Goal: Task Accomplishment & Management: Check status

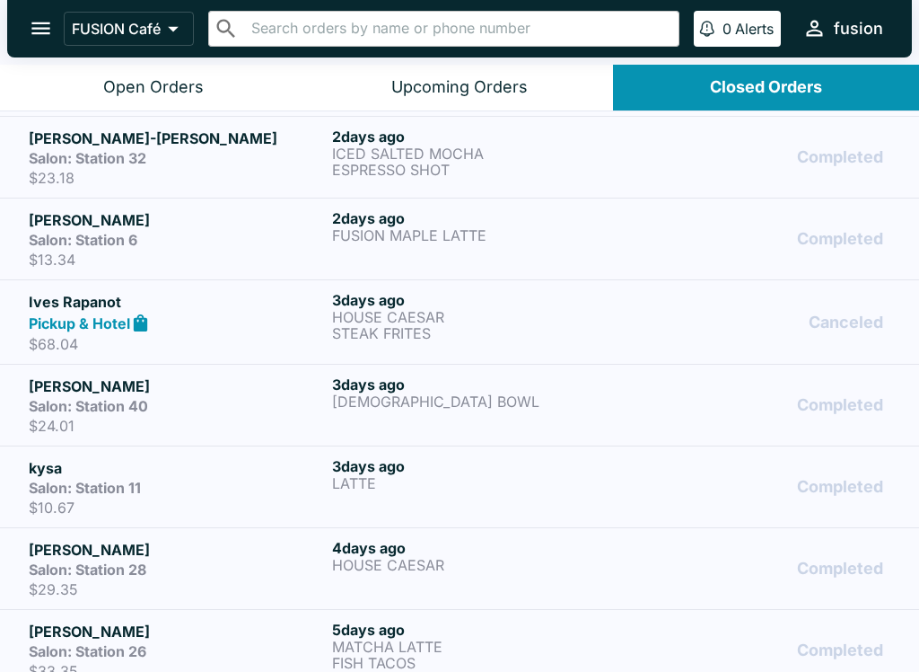
scroll to position [734, 0]
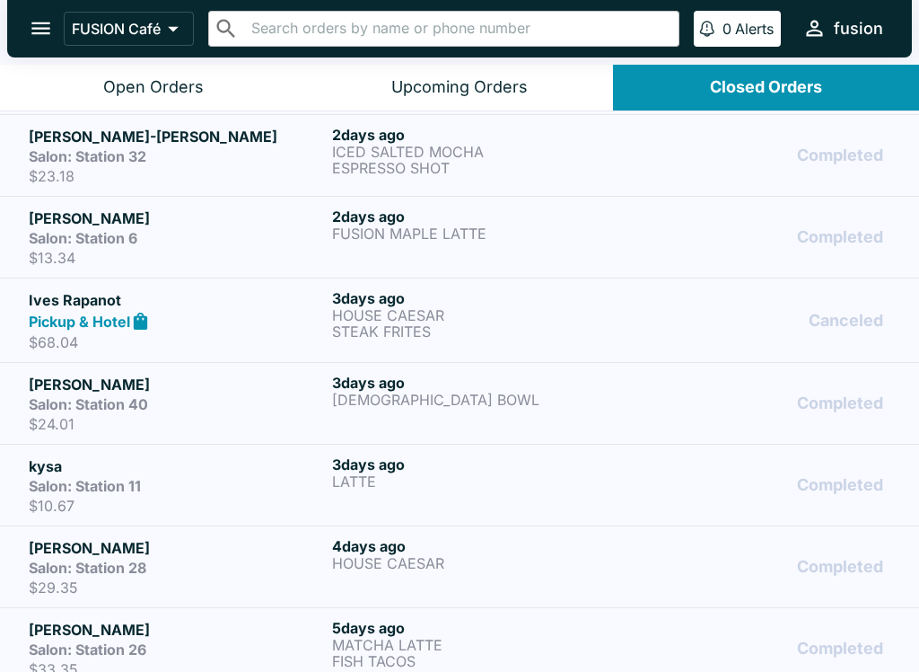
click at [428, 558] on p "HOUSE CAESAR" at bounding box center [480, 563] width 296 height 16
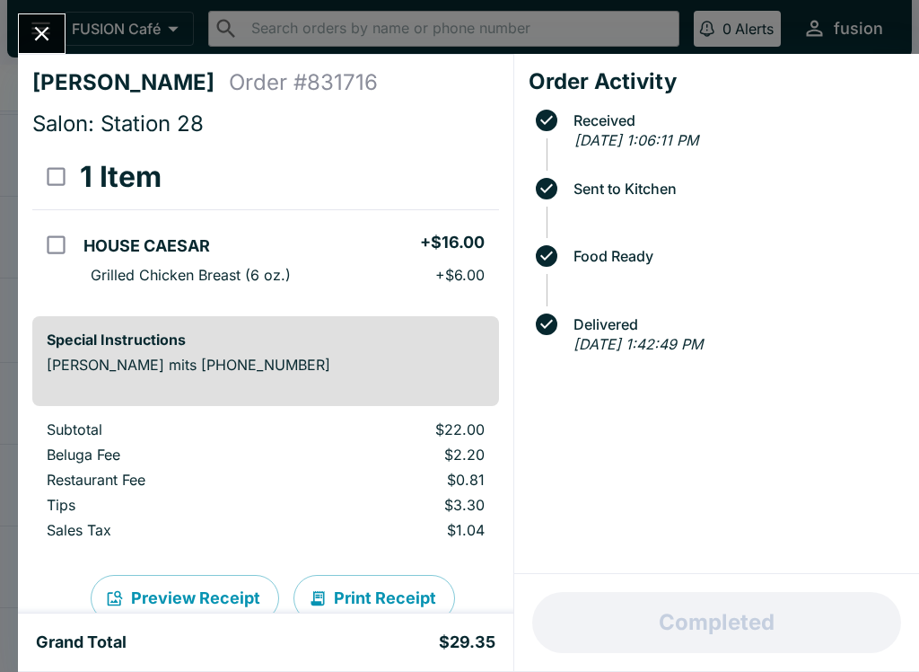
click at [33, 22] on icon "Close" at bounding box center [42, 34] width 24 height 24
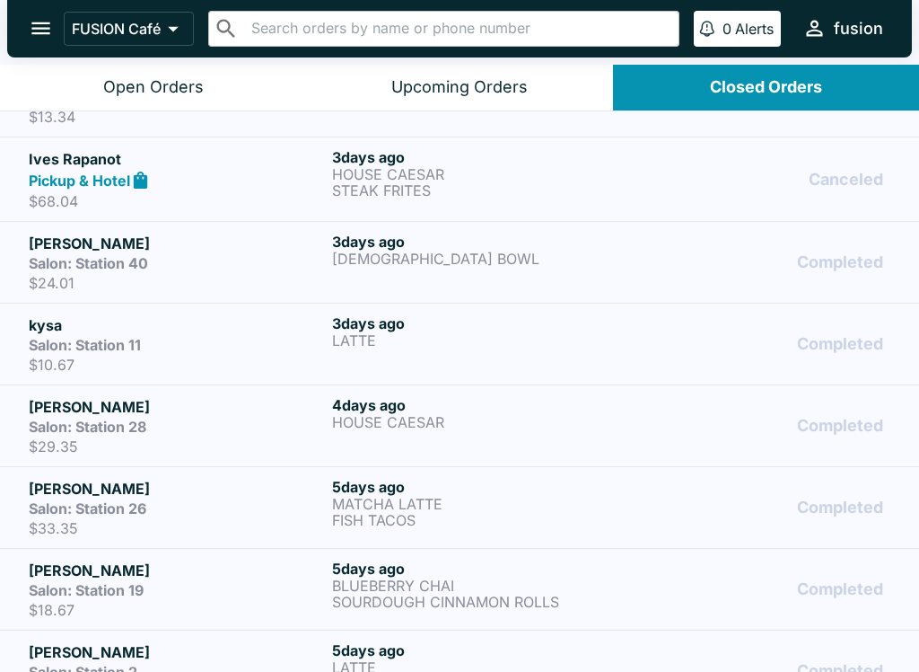
scroll to position [875, 0]
click at [503, 514] on p "FISH TACOS" at bounding box center [480, 520] width 296 height 16
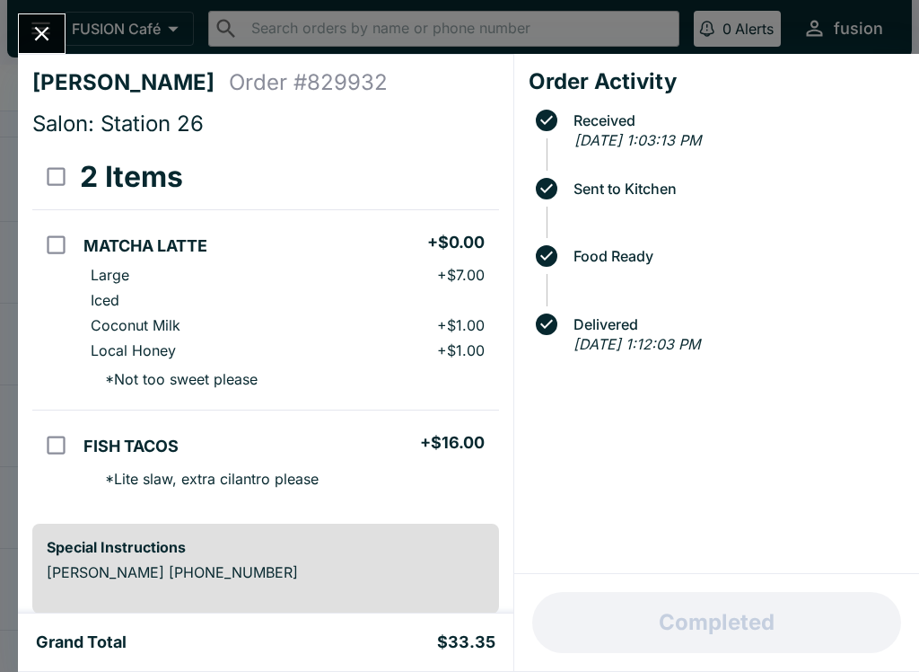
click at [32, 26] on icon "Close" at bounding box center [42, 34] width 24 height 24
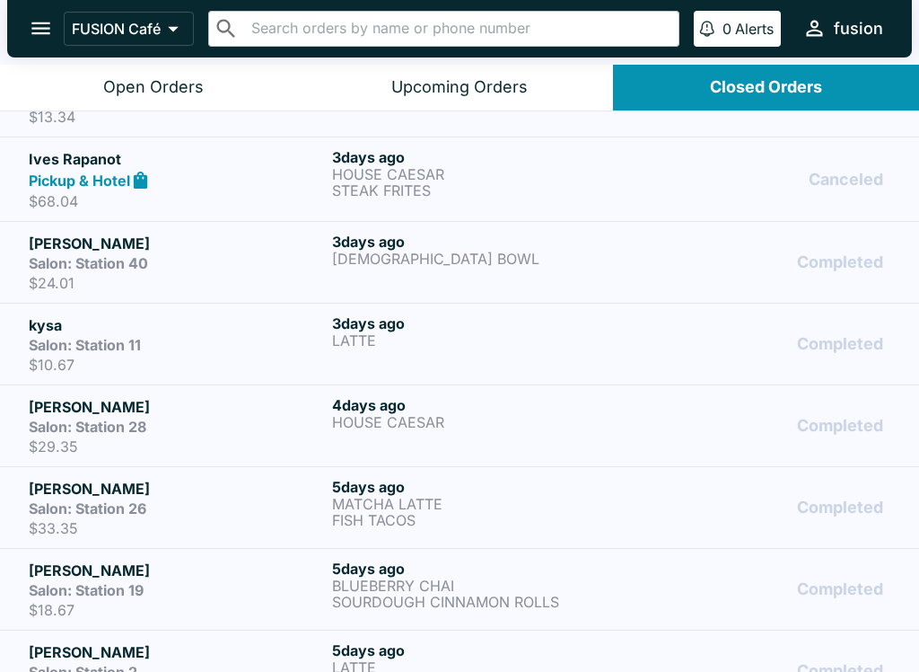
click at [470, 418] on p "HOUSE CAESAR" at bounding box center [480, 422] width 296 height 16
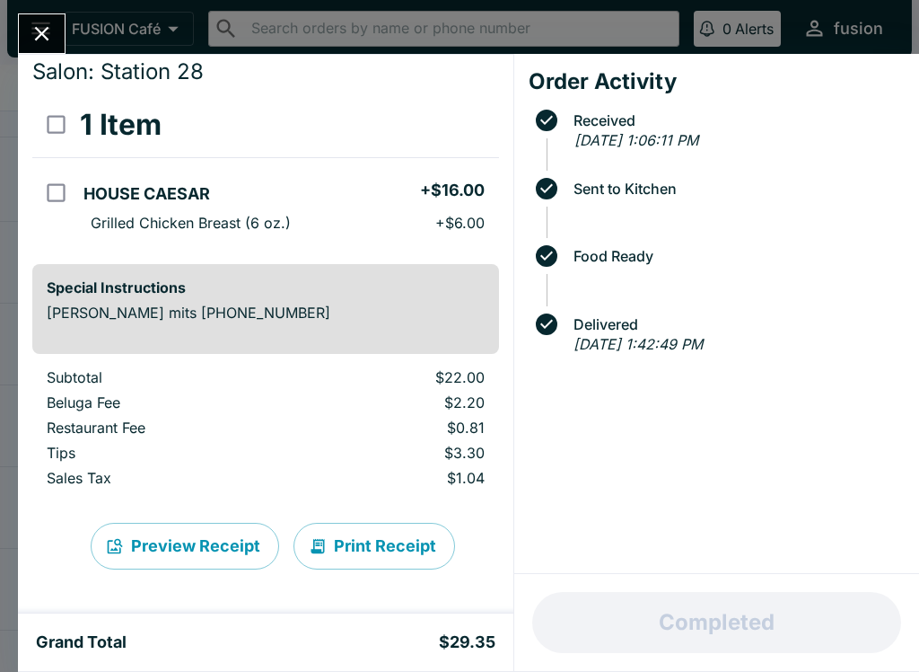
scroll to position [52, 0]
click at [382, 539] on button "Print Receipt" at bounding box center [375, 546] width 162 height 47
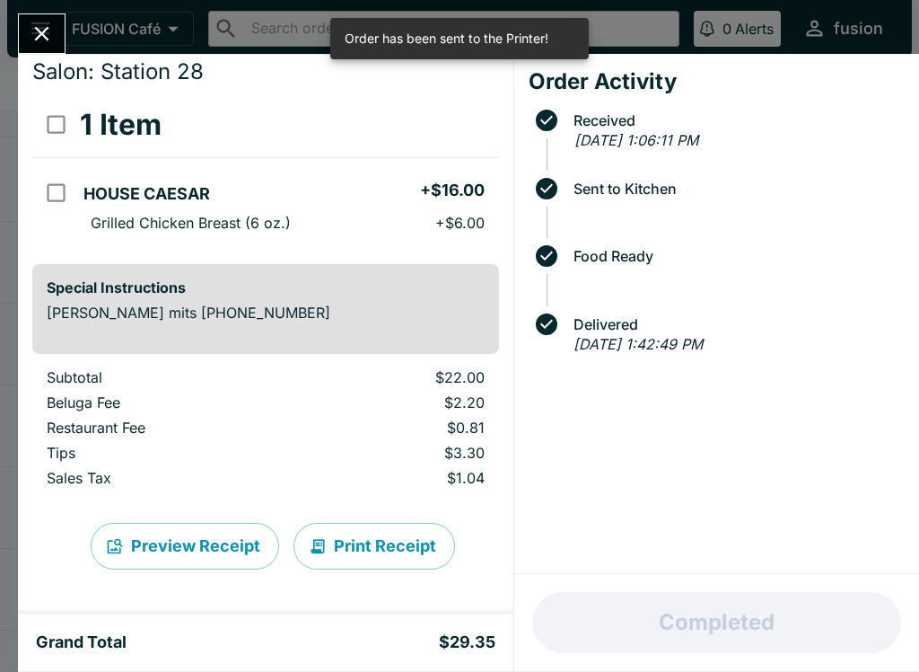
click at [39, 8] on div "[PERSON_NAME] mits Order # 831716 Salon: Station 28 1 Item HOUSE CAESAR + $16.0…" at bounding box center [459, 336] width 919 height 672
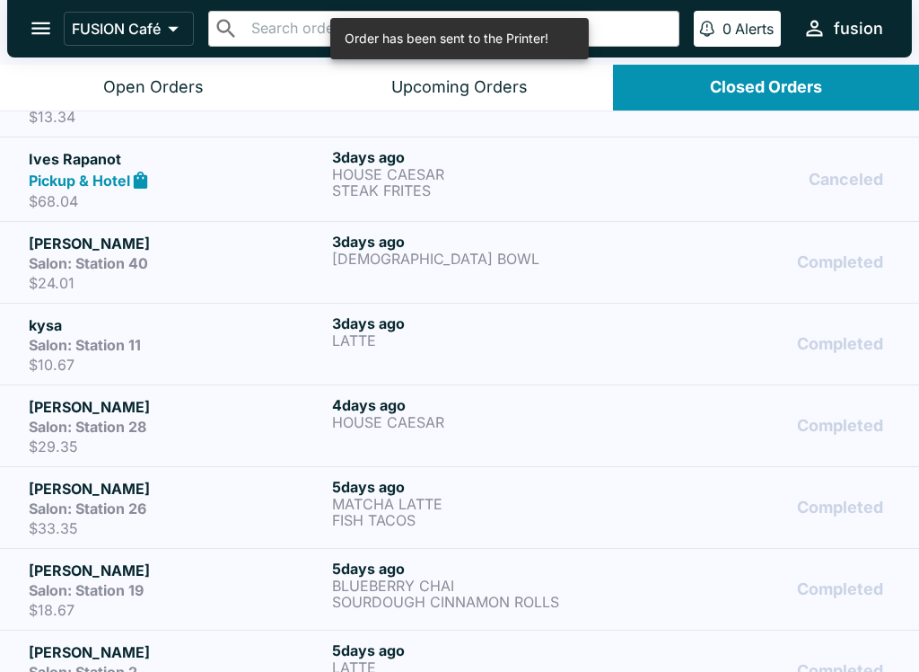
click at [471, 352] on div "[DATE] LATTE" at bounding box center [480, 343] width 296 height 59
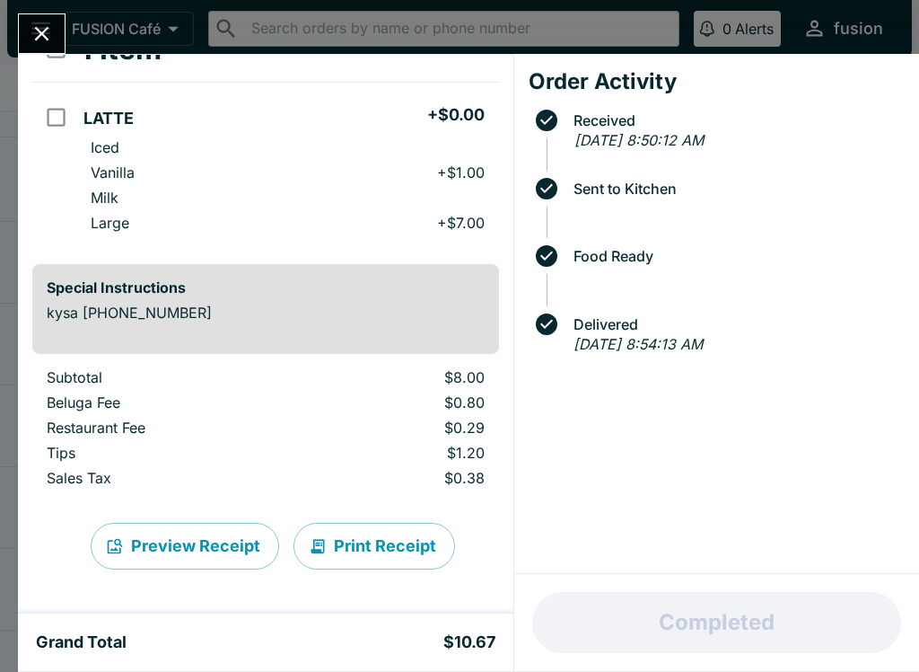
scroll to position [127, 0]
click at [373, 540] on button "Print Receipt" at bounding box center [375, 546] width 162 height 47
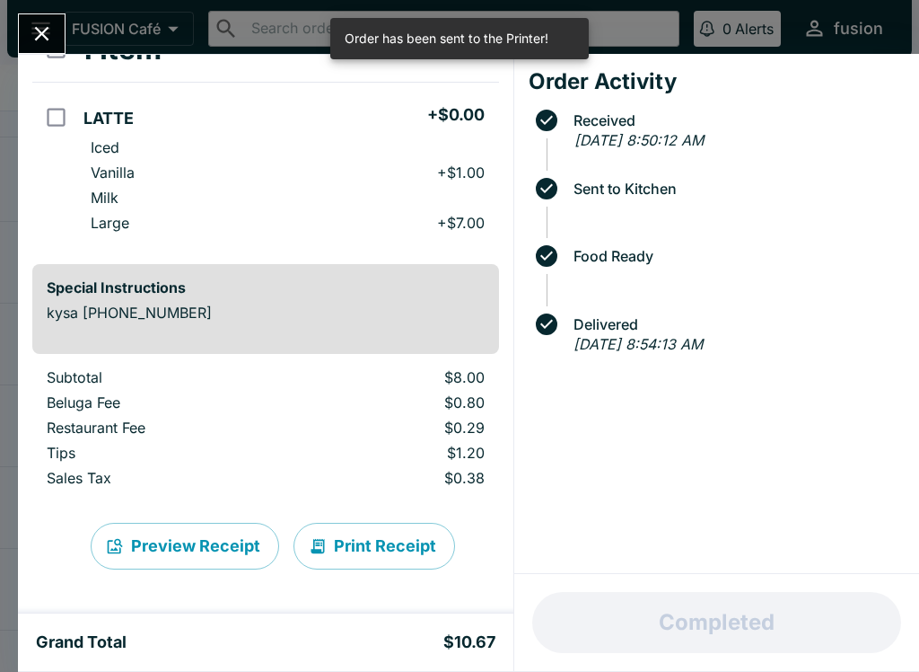
click at [57, 31] on button "Close" at bounding box center [42, 33] width 46 height 39
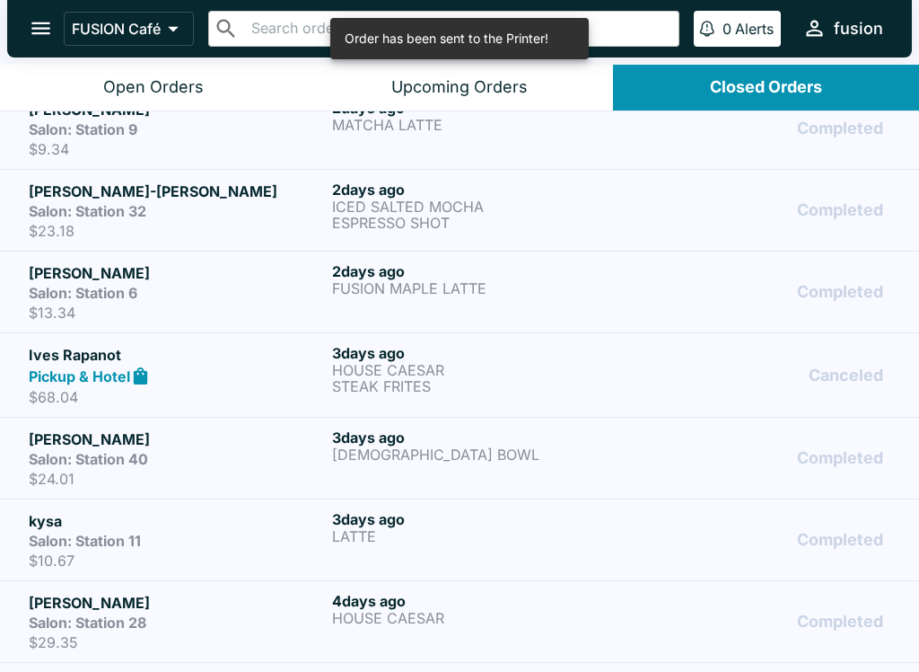
scroll to position [673, 0]
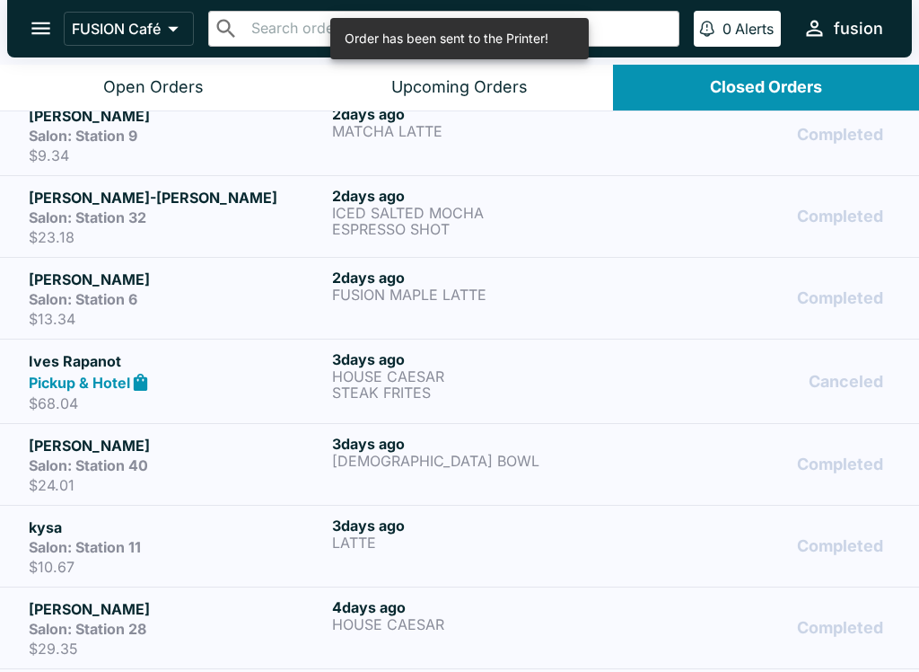
click at [537, 453] on p "[DEMOGRAPHIC_DATA] BOWL" at bounding box center [480, 461] width 296 height 16
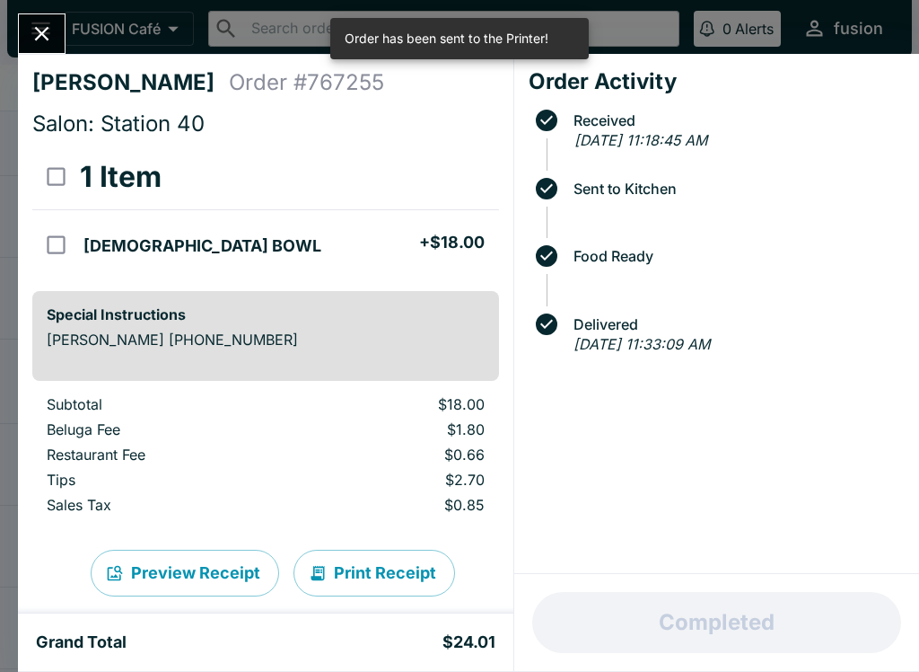
click at [364, 565] on button "Print Receipt" at bounding box center [375, 572] width 162 height 47
click at [40, 22] on icon "Close" at bounding box center [42, 34] width 24 height 24
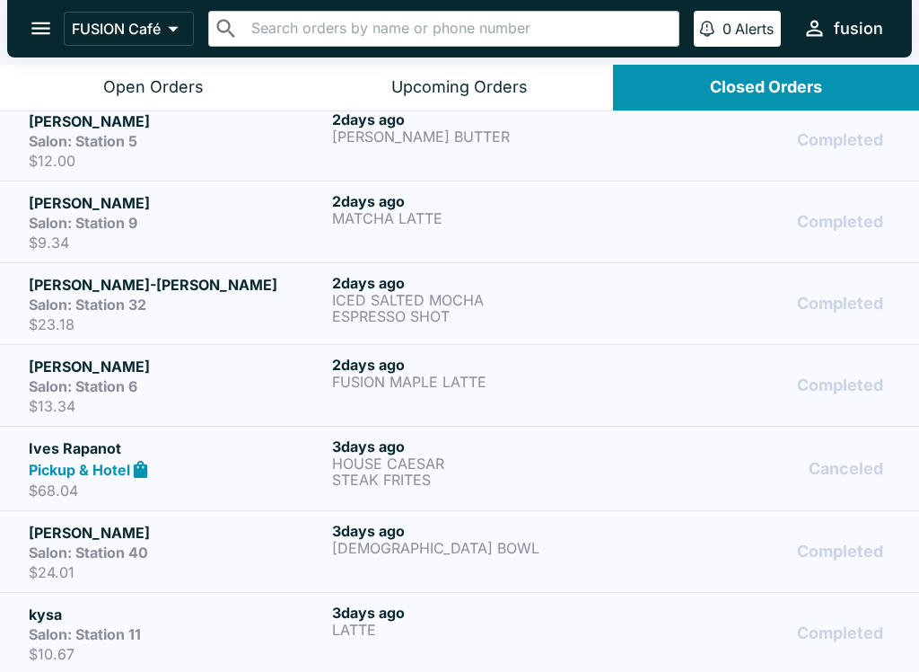
scroll to position [585, 0]
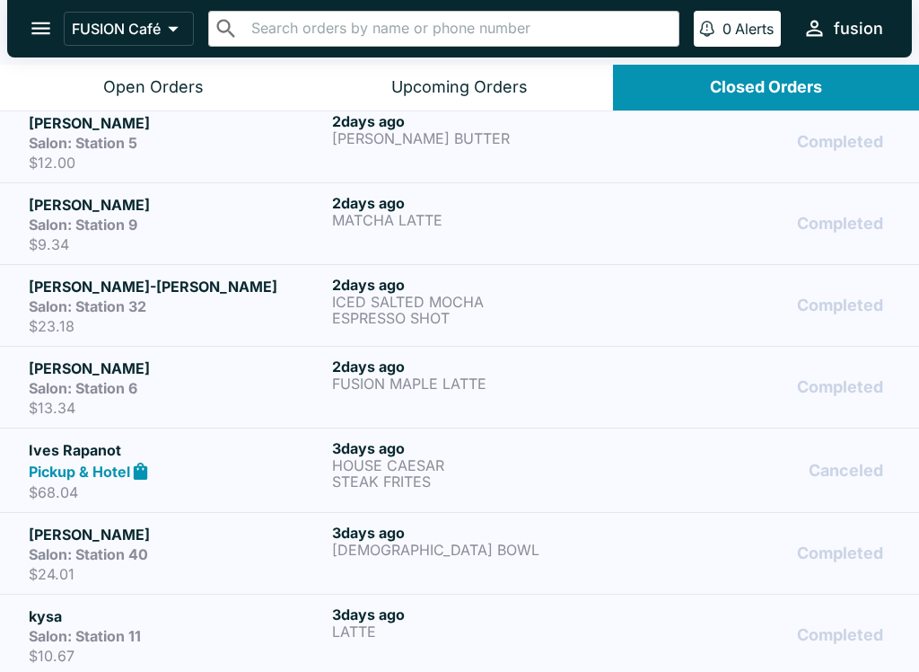
click at [576, 460] on p "HOUSE CAESAR" at bounding box center [480, 465] width 296 height 16
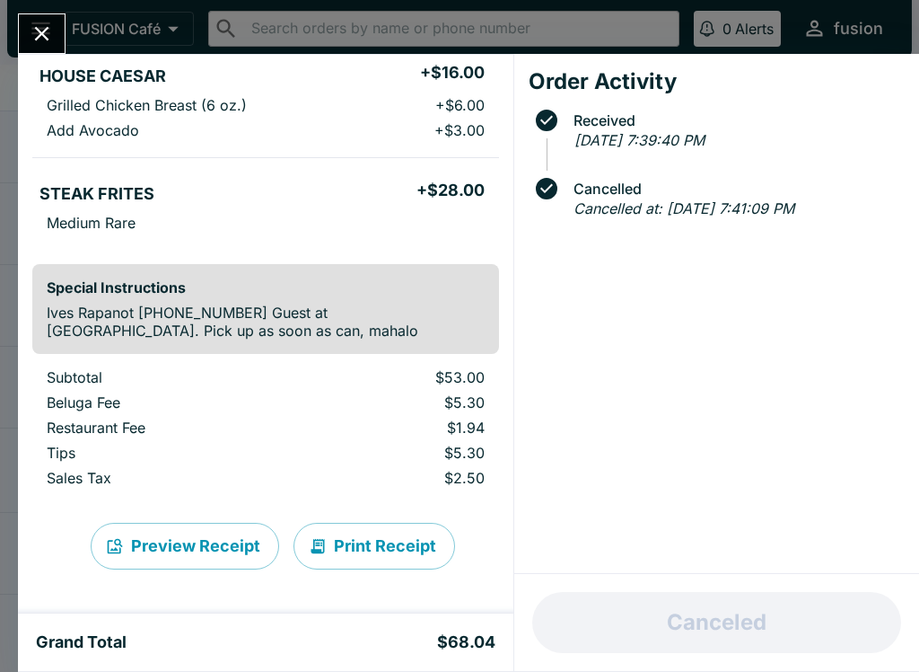
scroll to position [170, 0]
click at [365, 548] on button "Print Receipt" at bounding box center [375, 546] width 162 height 47
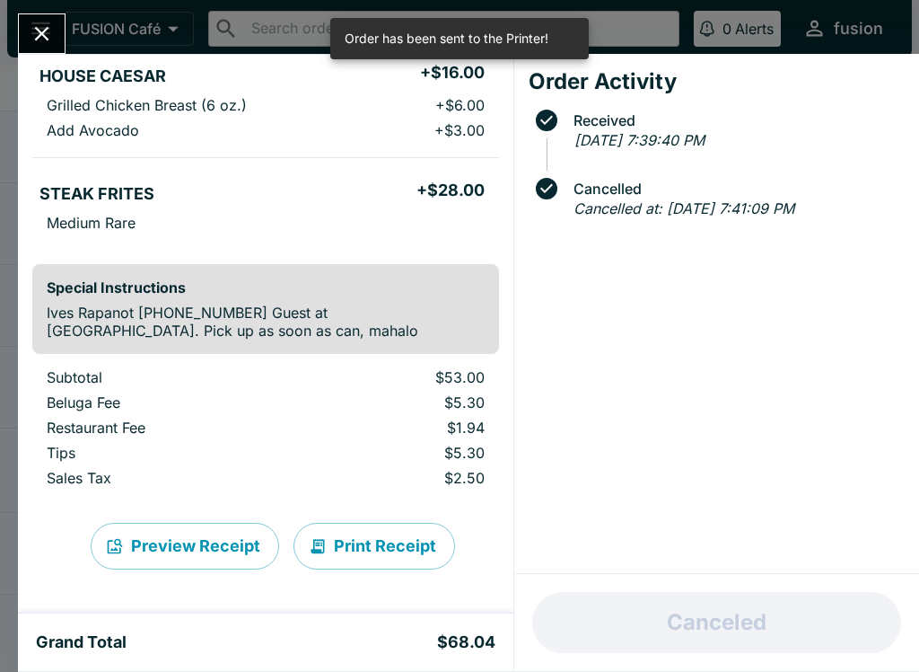
click at [38, 17] on button "Close" at bounding box center [42, 33] width 46 height 39
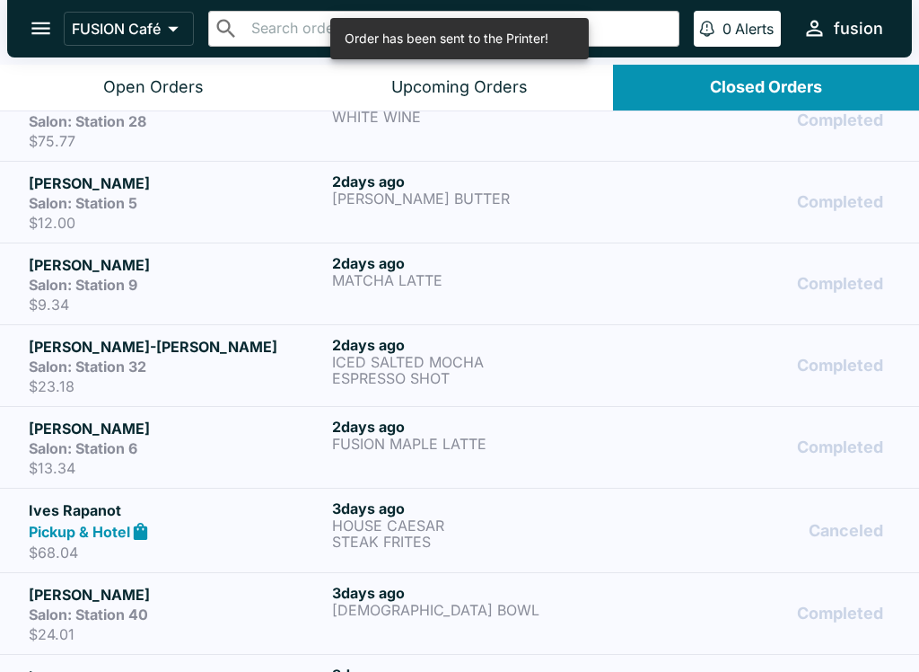
scroll to position [523, 0]
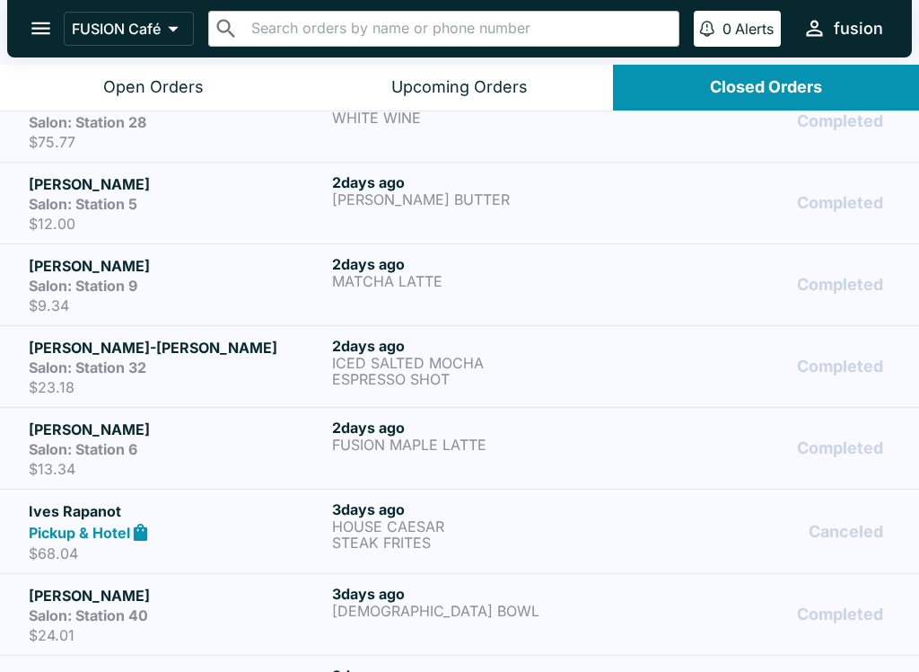
click at [490, 444] on p "FUSION MAPLE LATTE" at bounding box center [480, 444] width 296 height 16
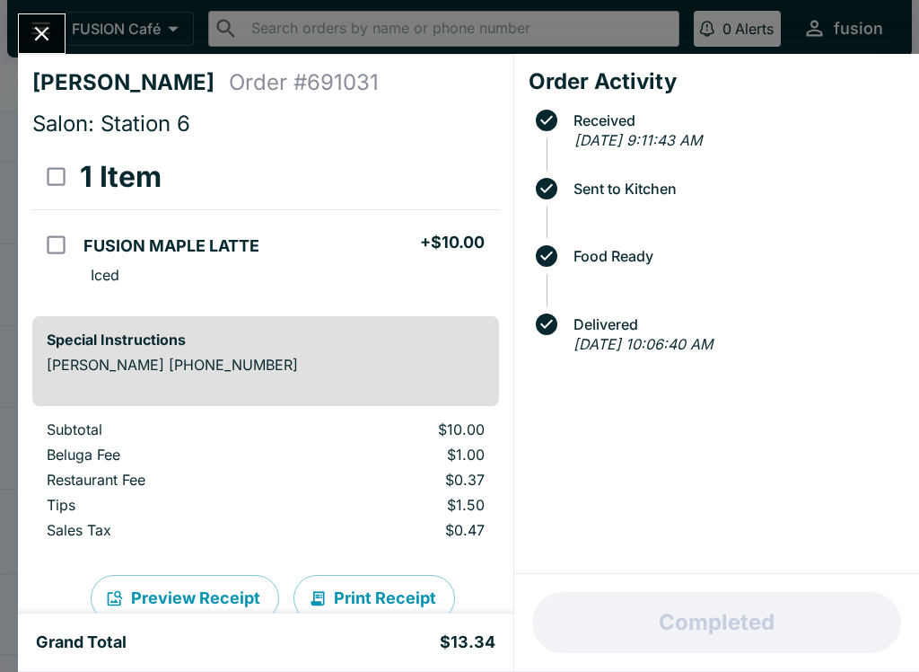
click at [397, 585] on button "Print Receipt" at bounding box center [375, 598] width 162 height 47
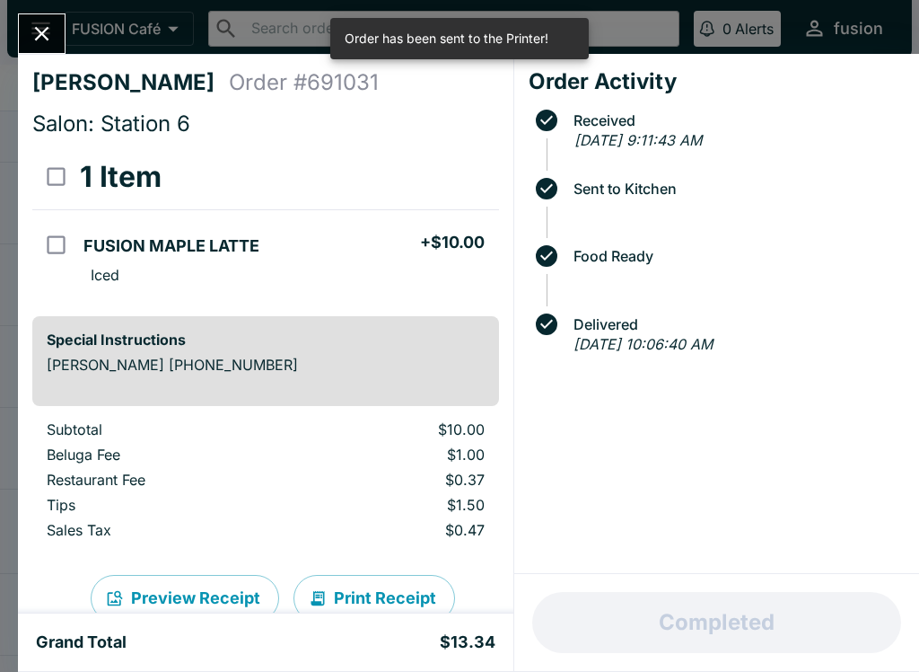
click at [51, 29] on icon "Close" at bounding box center [42, 34] width 24 height 24
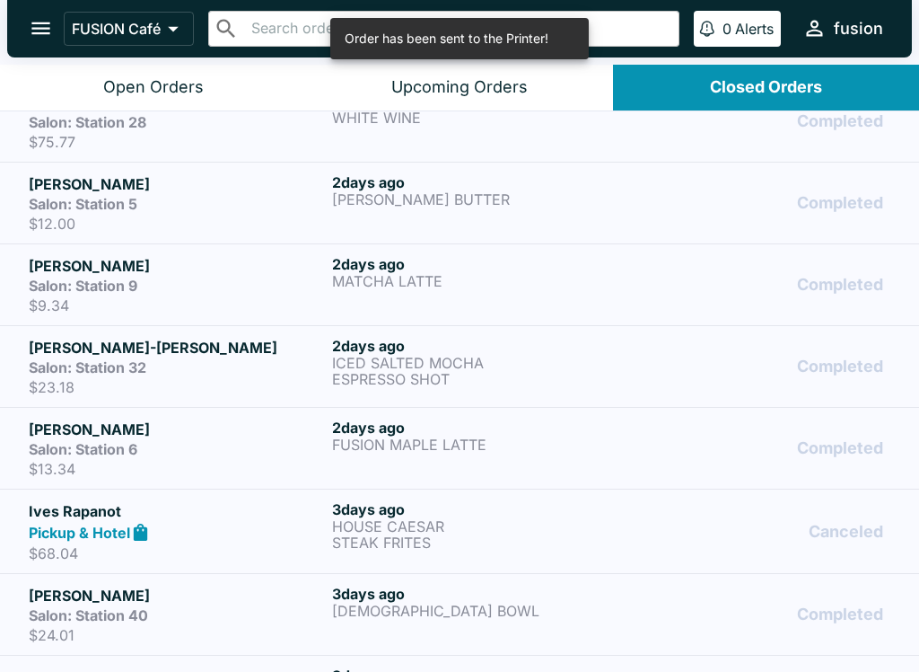
scroll to position [520, 0]
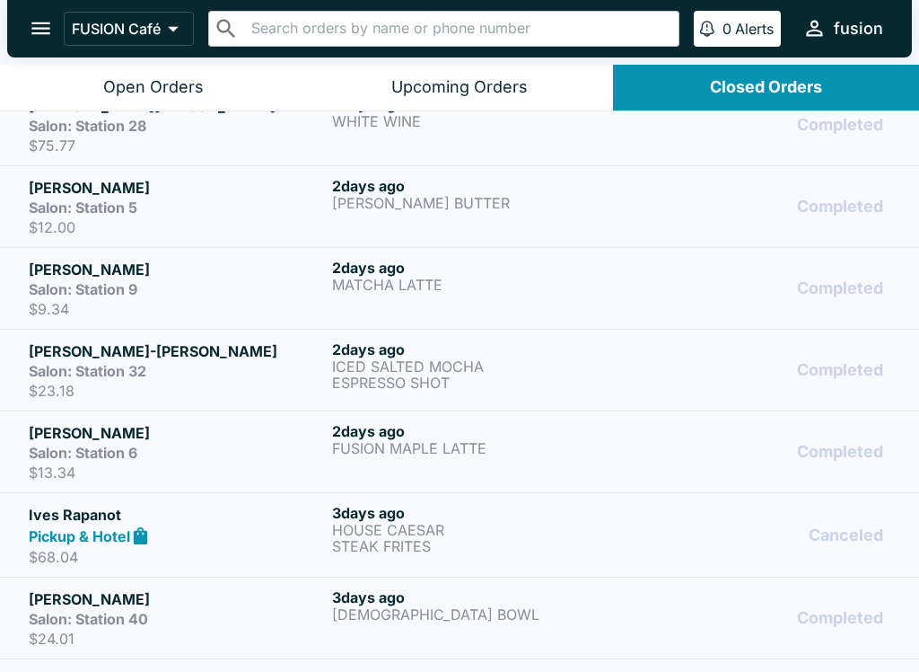
click at [189, 372] on div "Salon: Station 32" at bounding box center [177, 371] width 296 height 18
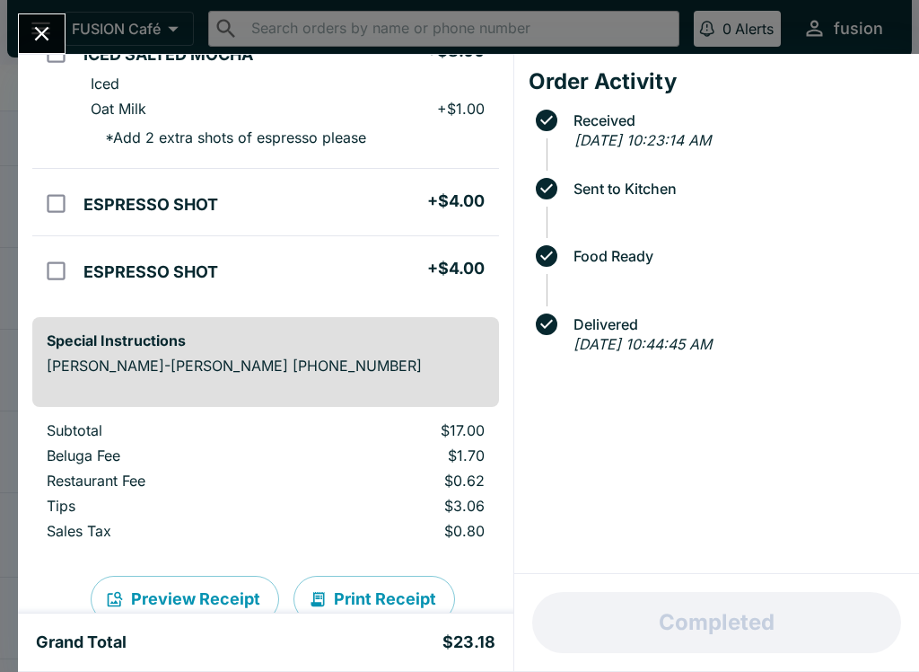
scroll to position [214, 0]
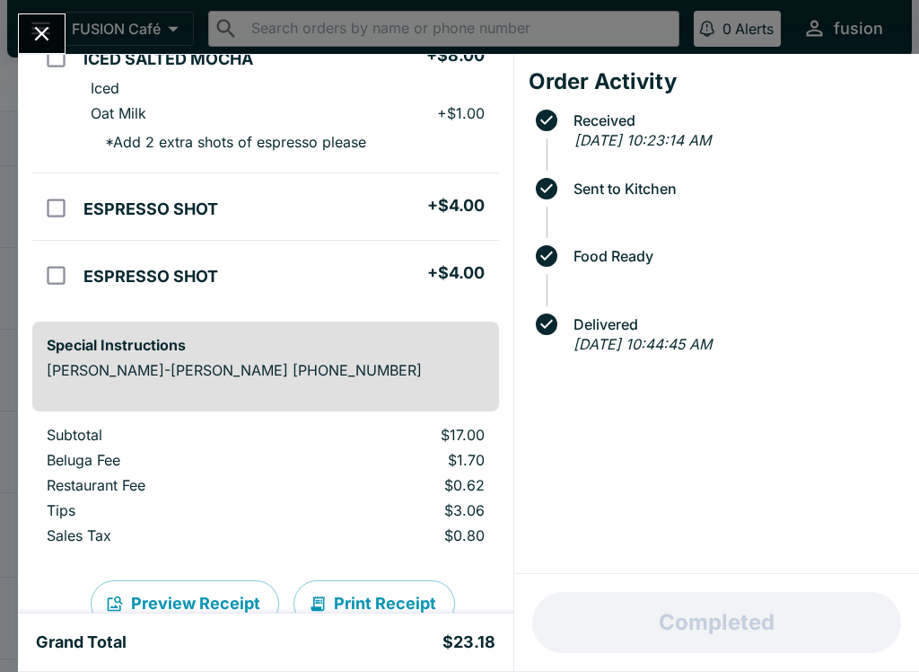
click at [200, 426] on p "Subtotal" at bounding box center [167, 435] width 241 height 18
click at [327, 580] on button "Print Receipt" at bounding box center [375, 603] width 162 height 47
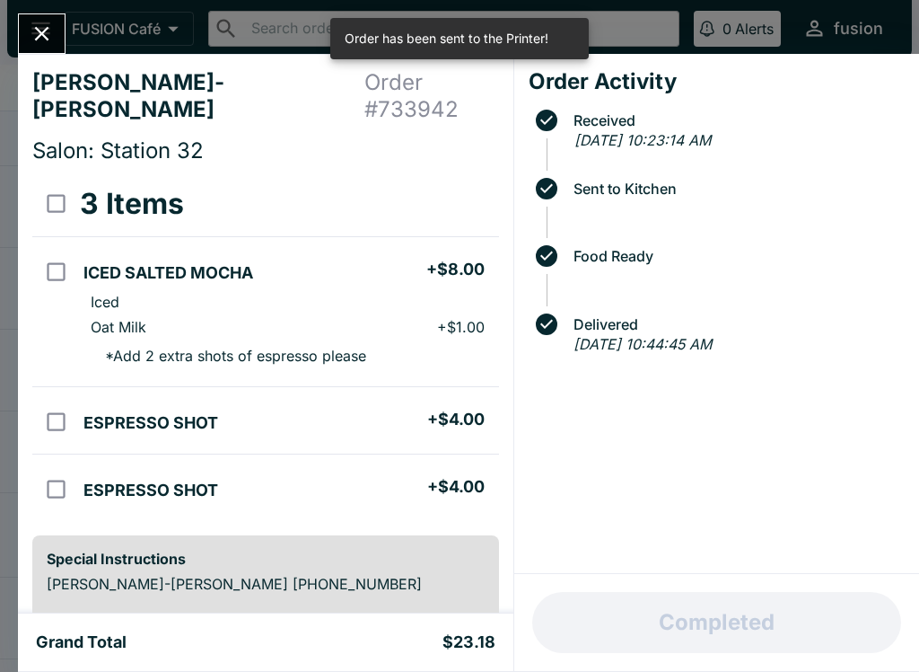
scroll to position [0, 0]
click at [34, 37] on icon "Close" at bounding box center [42, 34] width 24 height 24
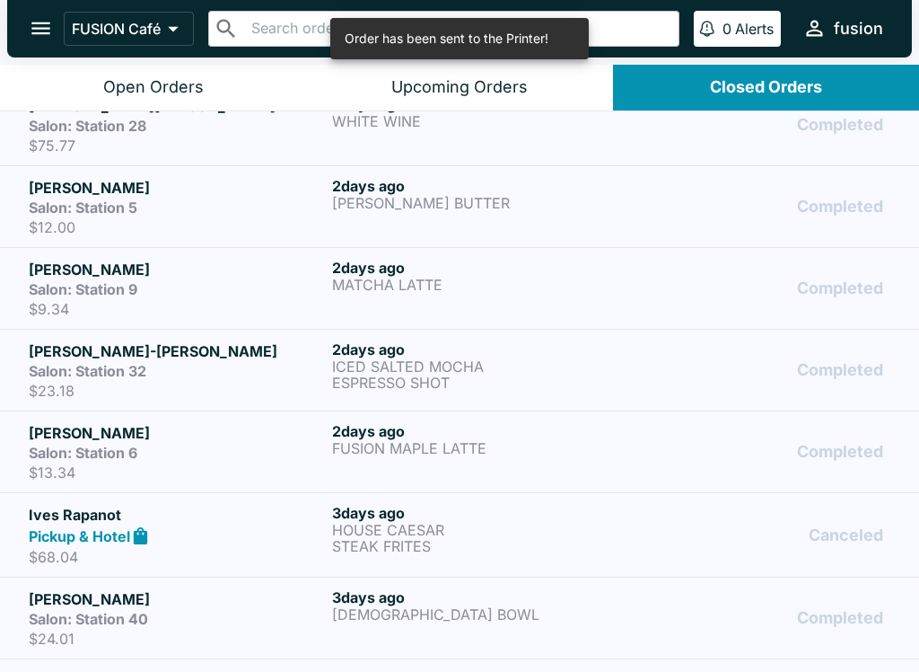
click at [148, 284] on div "Salon: Station 9" at bounding box center [177, 289] width 296 height 18
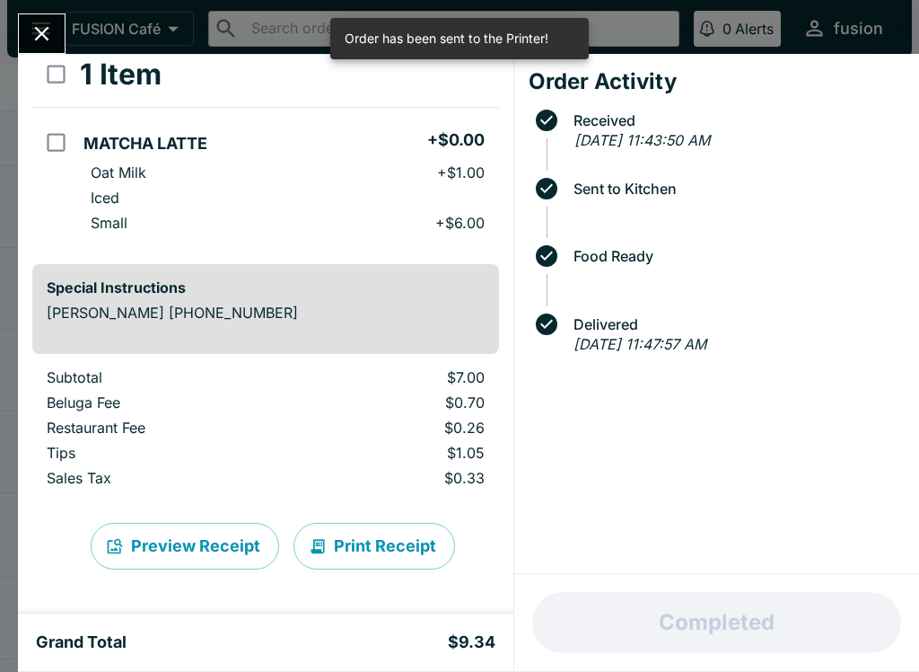
scroll to position [102, 0]
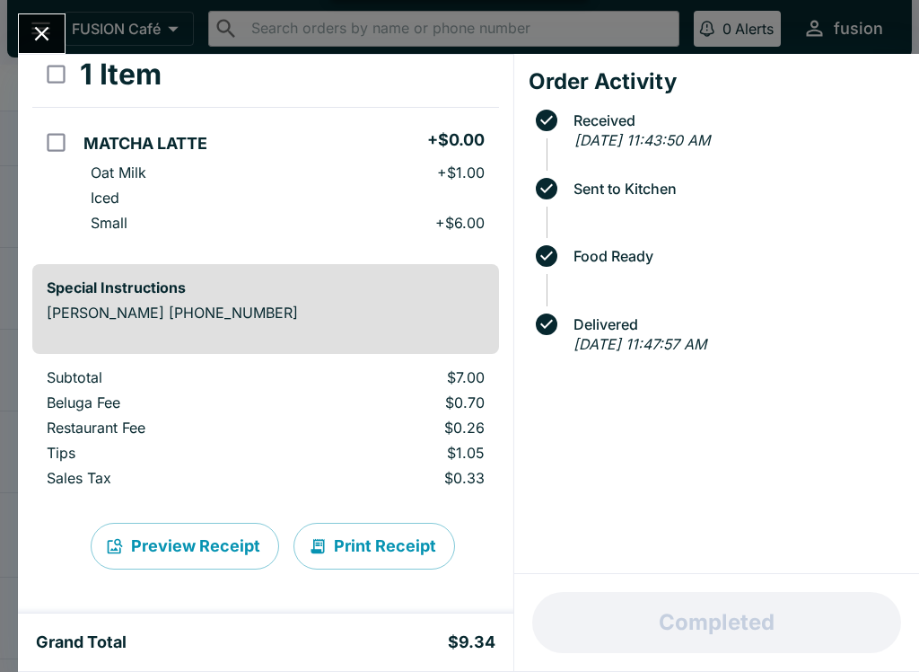
click at [368, 529] on button "Print Receipt" at bounding box center [375, 546] width 162 height 47
click at [31, 22] on icon "Close" at bounding box center [42, 34] width 24 height 24
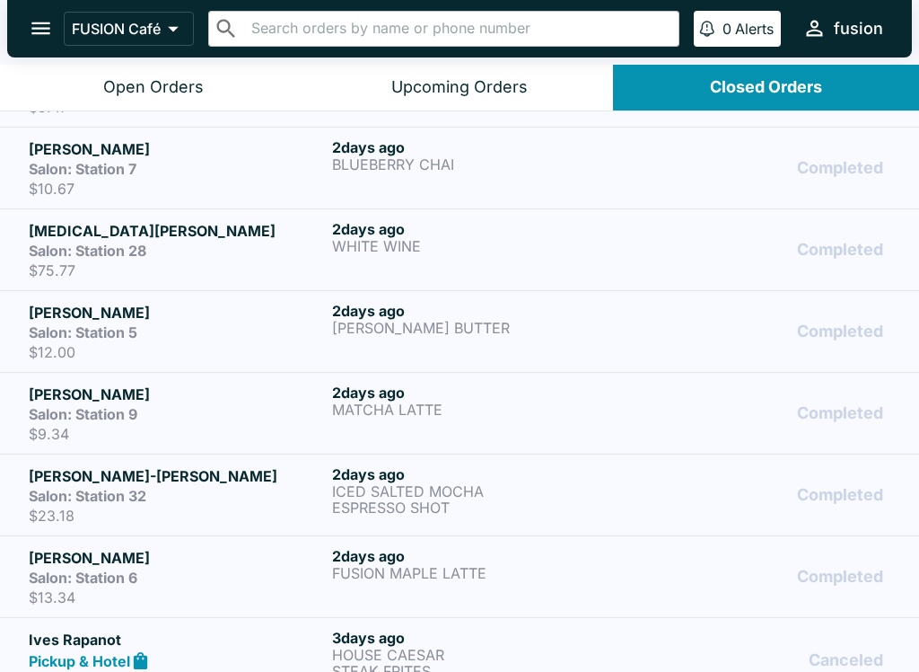
scroll to position [395, 0]
click at [194, 302] on h5 "[PERSON_NAME]" at bounding box center [177, 313] width 296 height 22
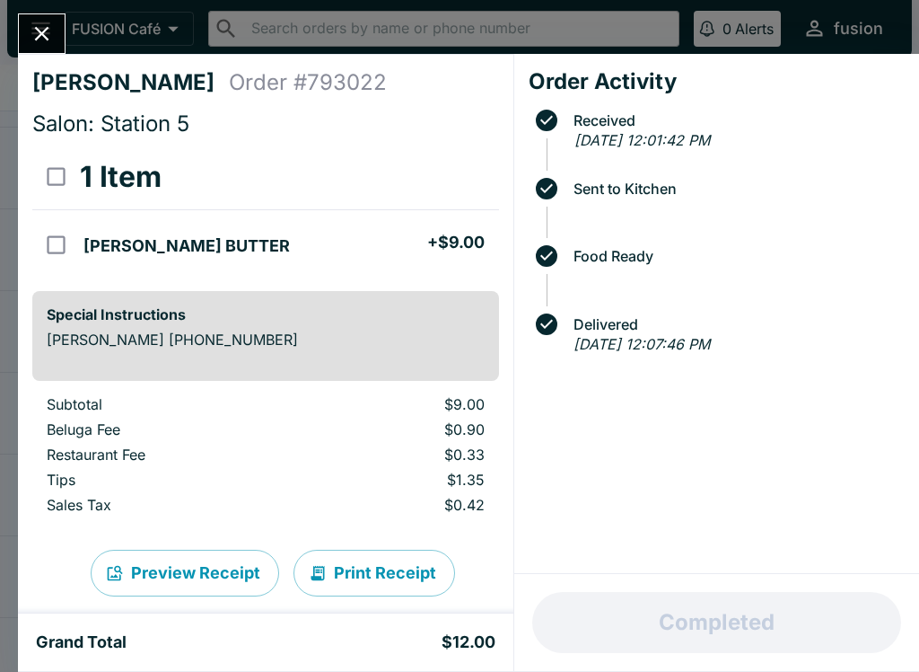
click at [347, 564] on button "Print Receipt" at bounding box center [375, 572] width 162 height 47
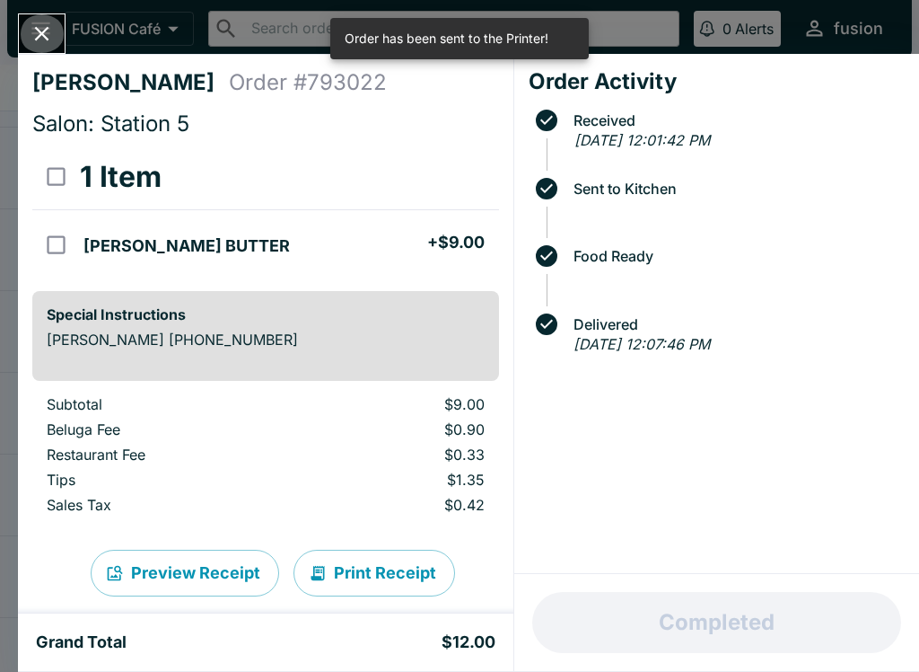
click at [28, 33] on button "Close" at bounding box center [42, 33] width 46 height 39
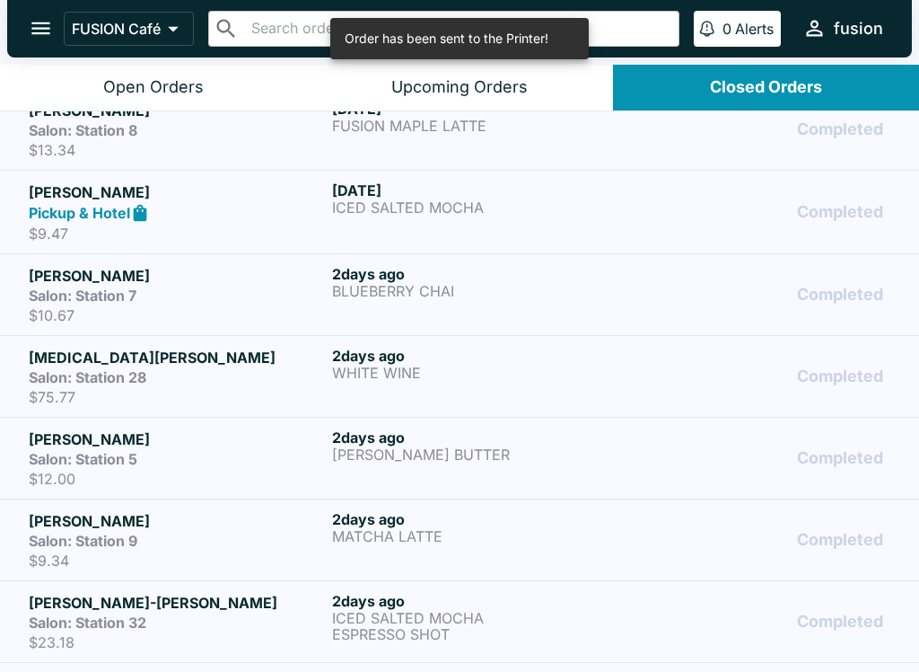
scroll to position [269, 0]
click at [198, 376] on div "Salon: Station 28" at bounding box center [177, 376] width 296 height 18
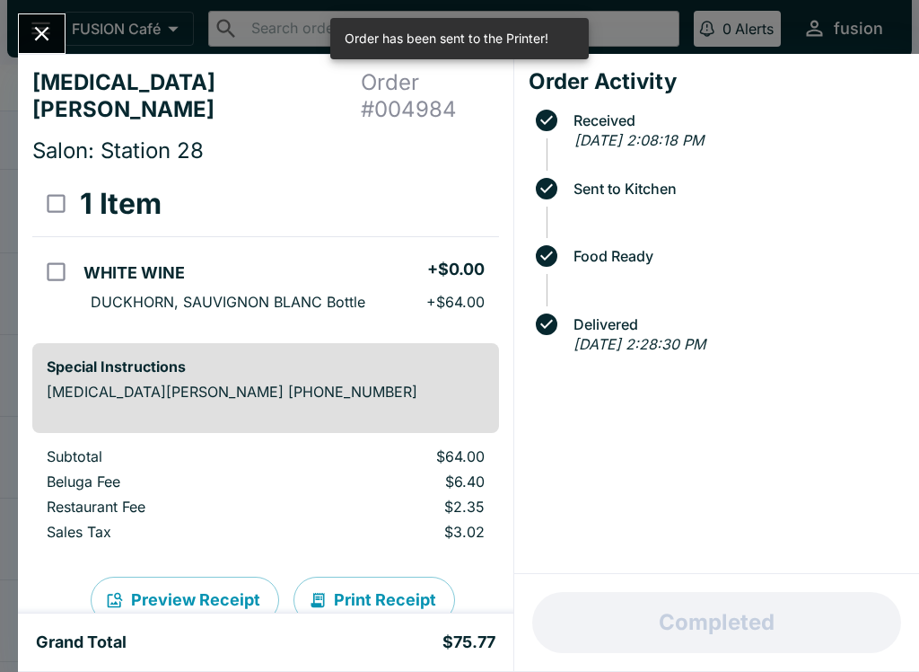
click at [356, 576] on button "Print Receipt" at bounding box center [375, 599] width 162 height 47
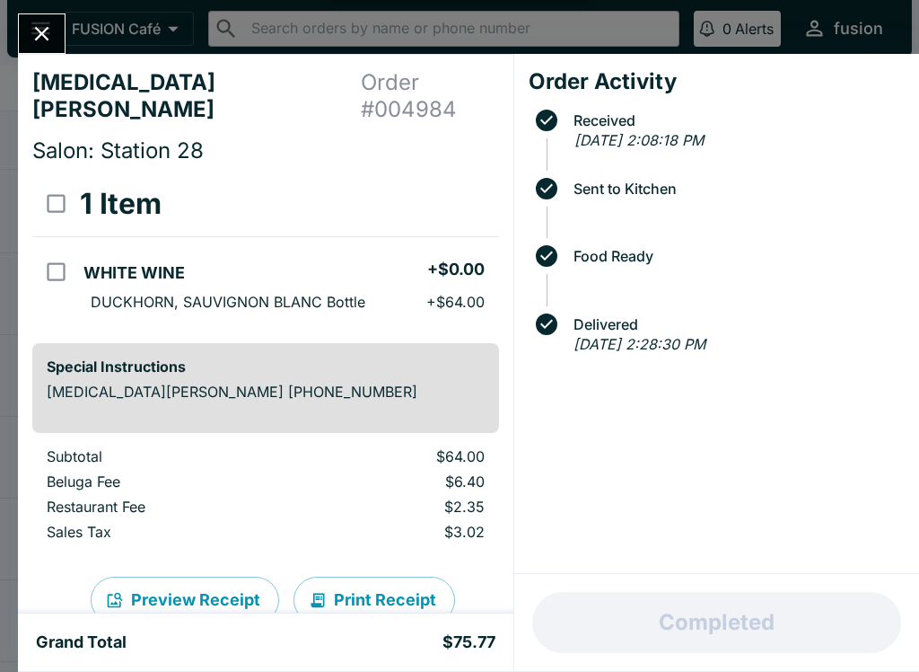
click at [31, 31] on icon "Close" at bounding box center [42, 34] width 24 height 24
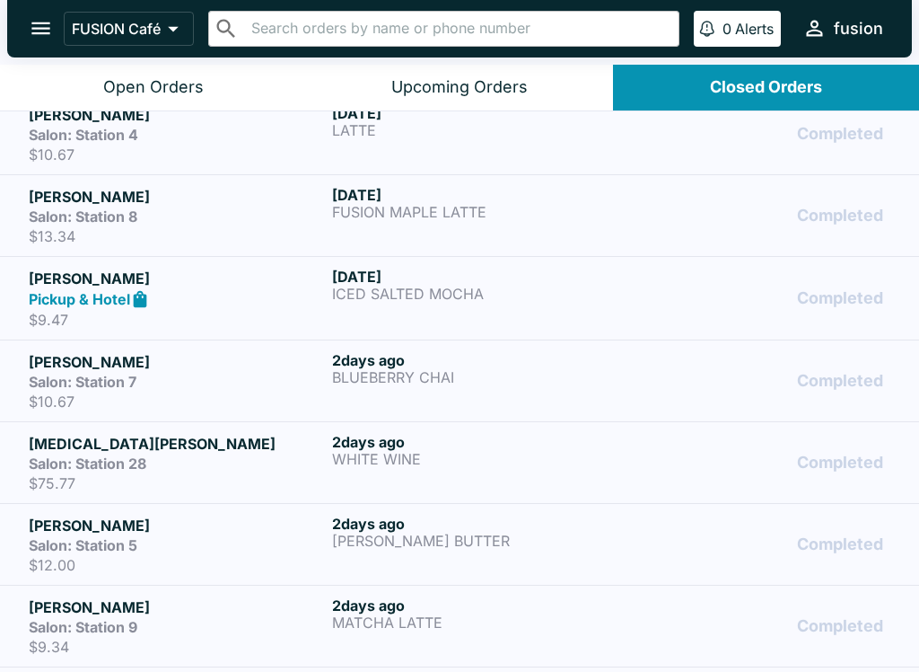
scroll to position [165, 0]
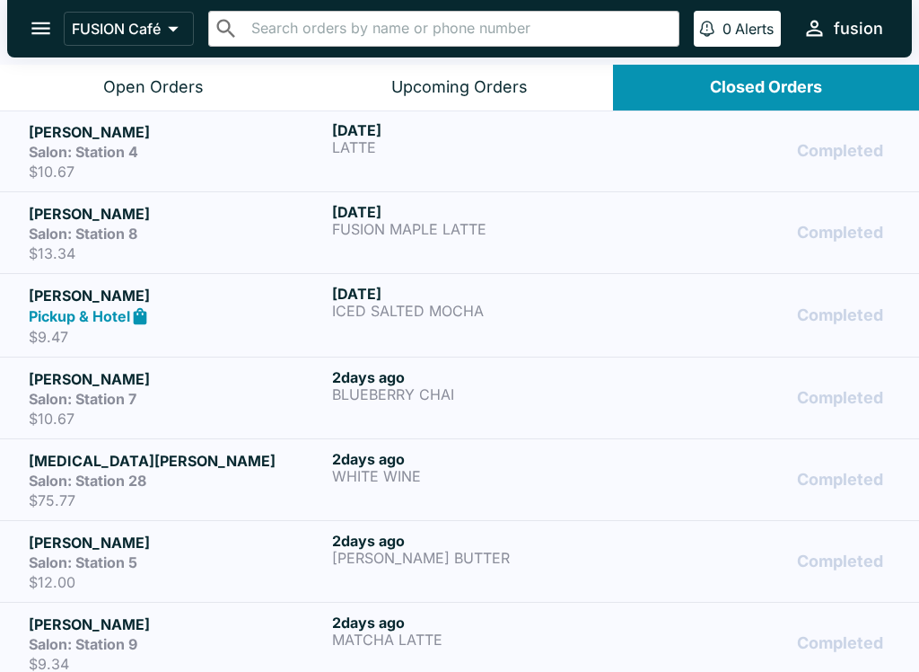
click at [233, 399] on div "Salon: Station 7" at bounding box center [177, 399] width 296 height 18
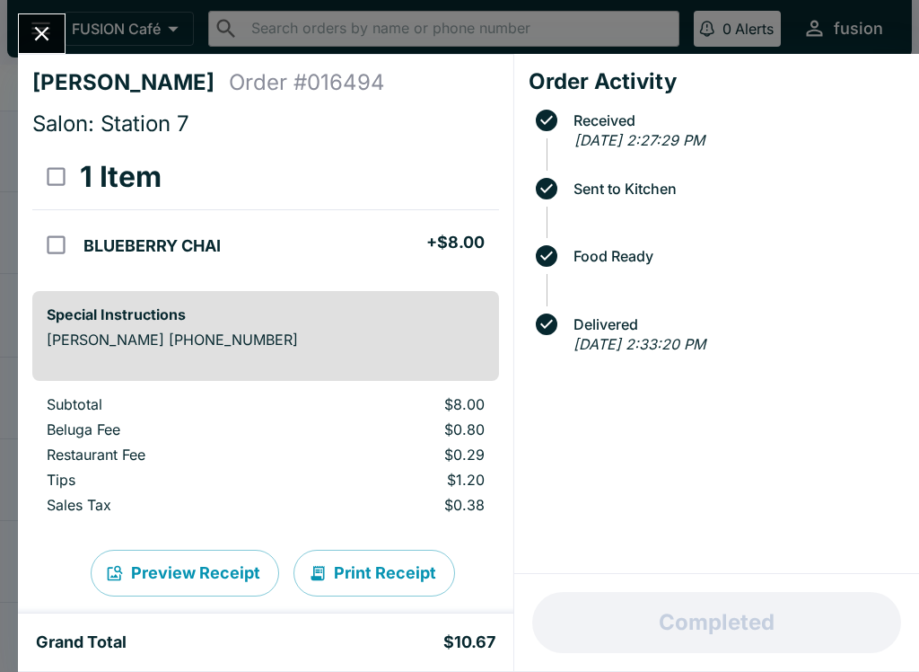
click at [354, 550] on button "Print Receipt" at bounding box center [375, 572] width 162 height 47
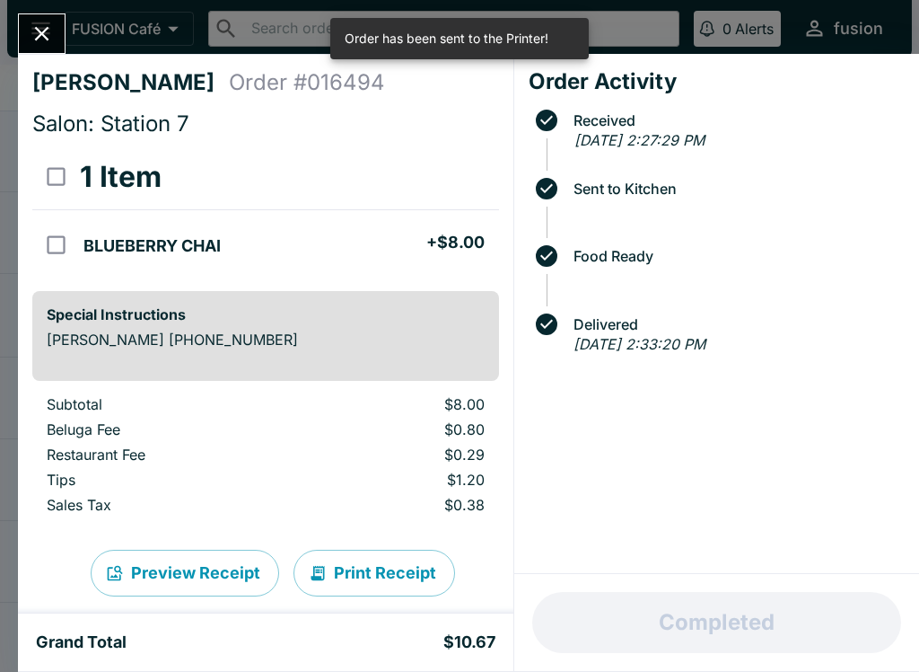
click at [21, 31] on button "Close" at bounding box center [42, 33] width 46 height 39
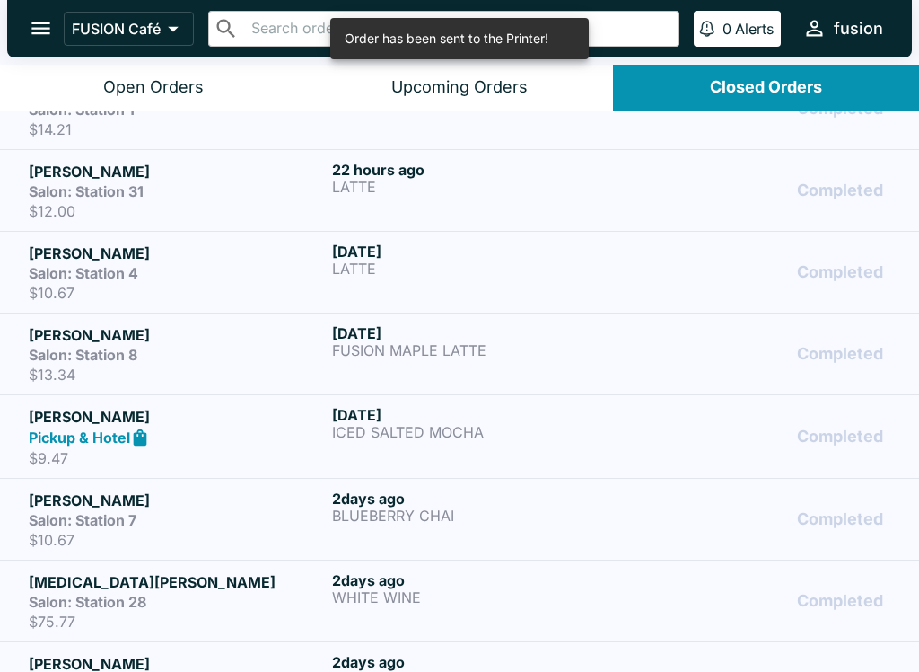
scroll to position [40, 0]
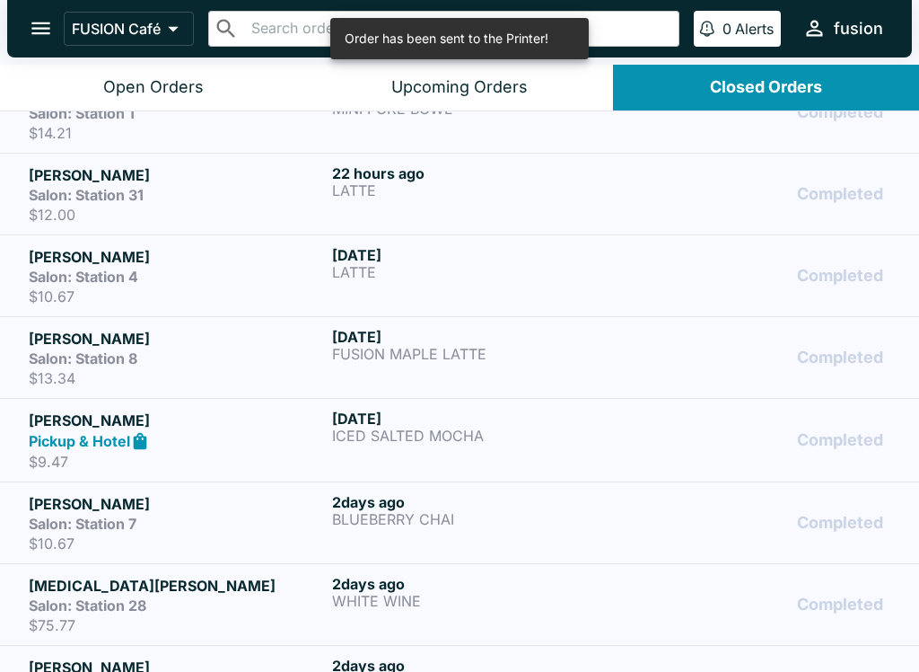
click at [244, 414] on h5 "[PERSON_NAME]" at bounding box center [177, 420] width 296 height 22
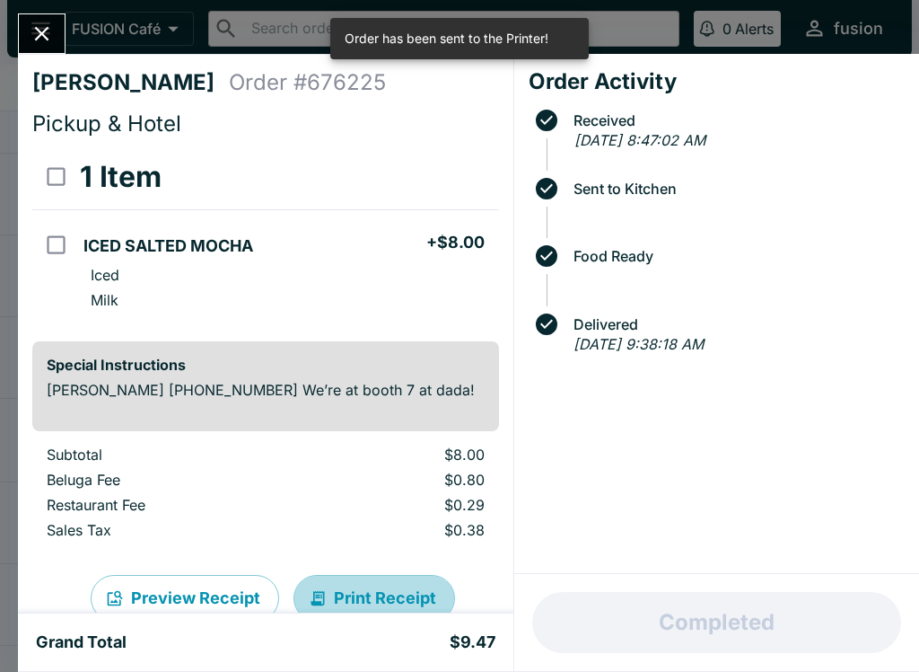
click at [329, 576] on button "Print Receipt" at bounding box center [375, 598] width 162 height 47
click at [46, 20] on button "Close" at bounding box center [42, 33] width 46 height 39
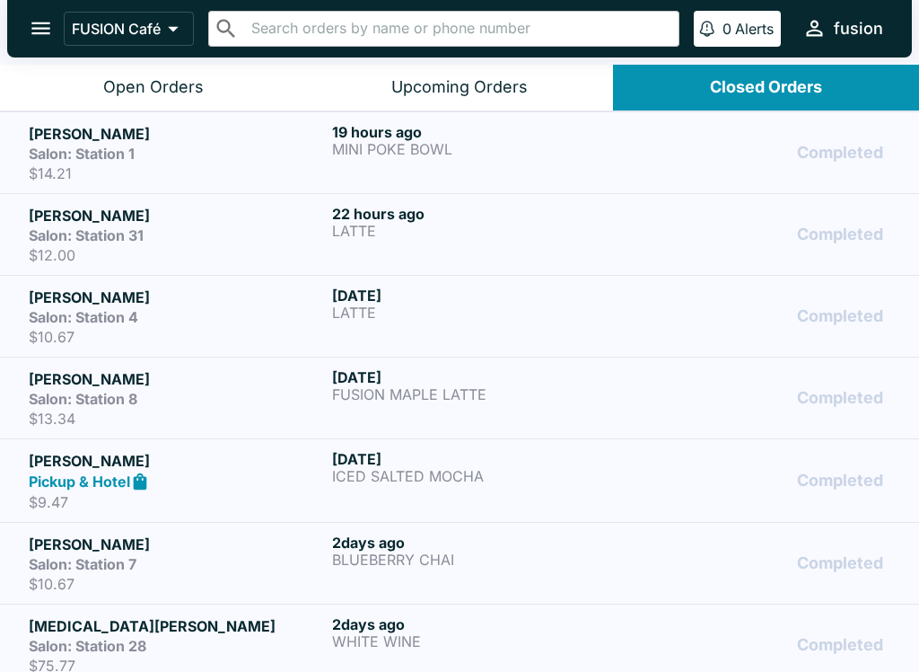
click at [189, 405] on div "Salon: Station 8" at bounding box center [177, 399] width 296 height 18
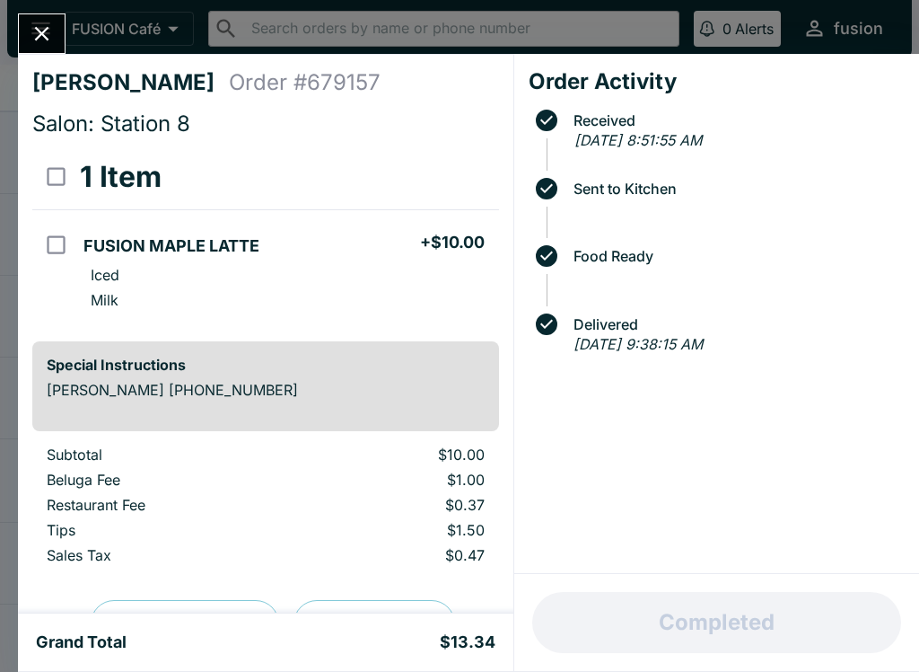
click at [350, 591] on div "Preview Receipt Print Receipt" at bounding box center [265, 623] width 467 height 104
click at [352, 602] on button "Print Receipt" at bounding box center [375, 623] width 162 height 47
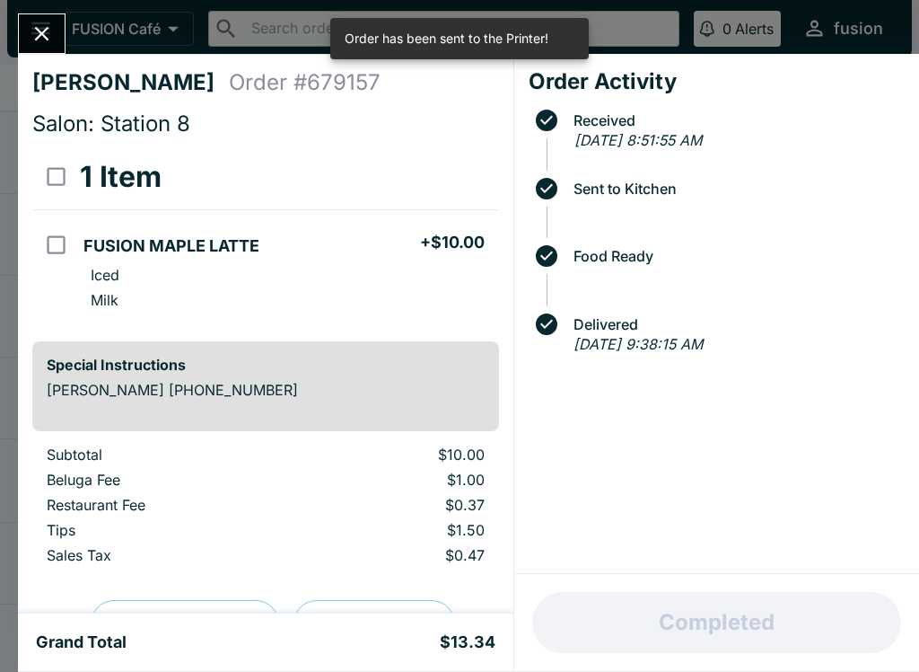
click at [26, 31] on button "Close" at bounding box center [42, 33] width 46 height 39
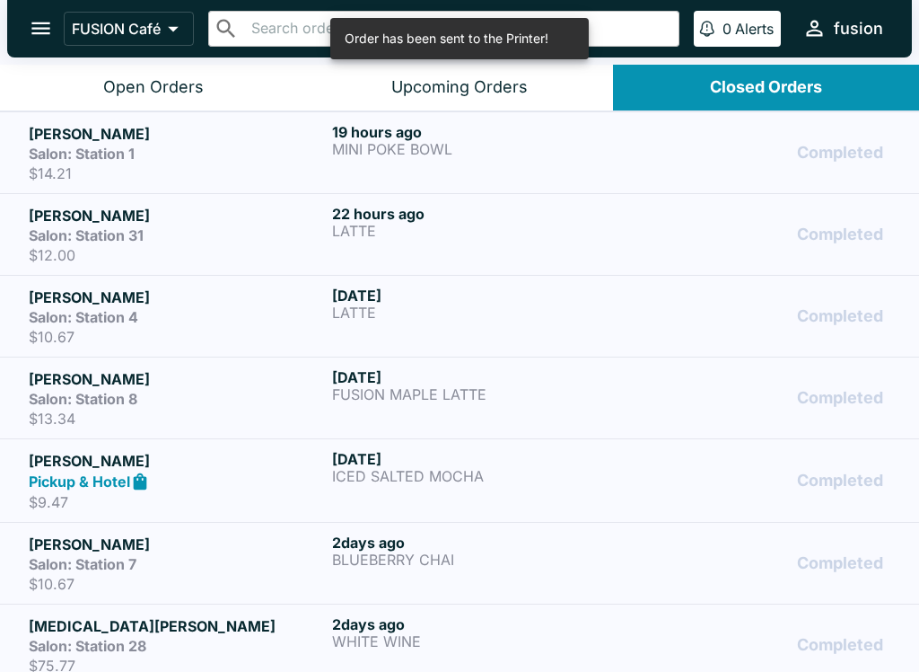
click at [165, 309] on div "Salon: Station 4" at bounding box center [177, 317] width 296 height 18
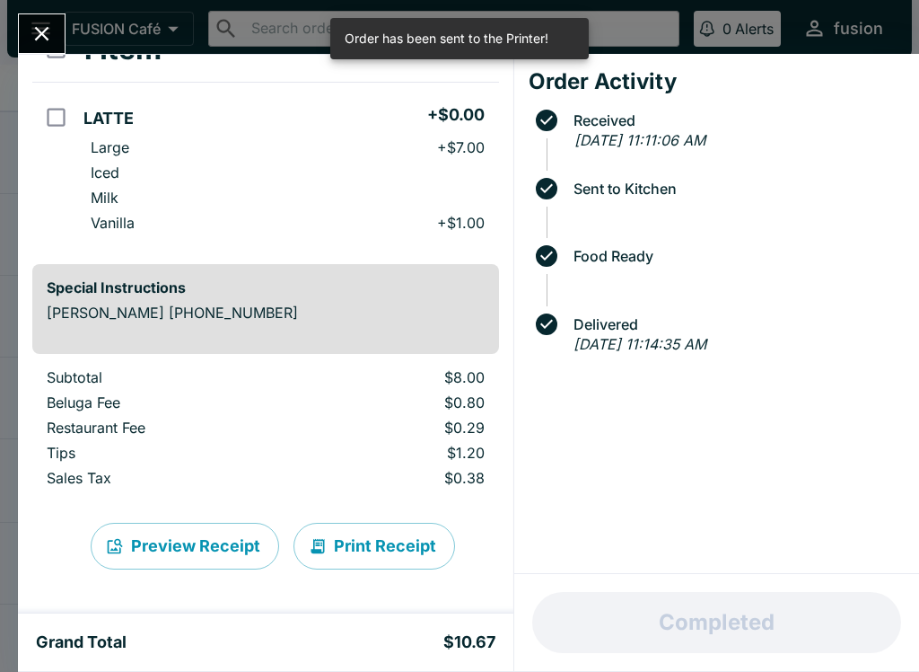
scroll to position [127, 0]
click at [357, 540] on button "Print Receipt" at bounding box center [375, 546] width 162 height 47
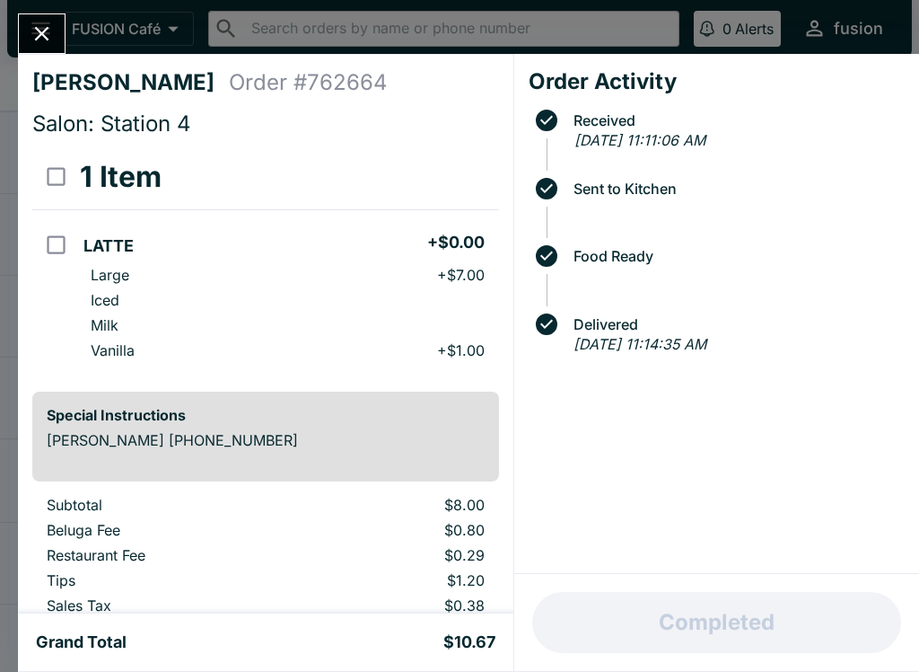
scroll to position [-1, 0]
click at [32, 22] on icon "Close" at bounding box center [42, 34] width 24 height 24
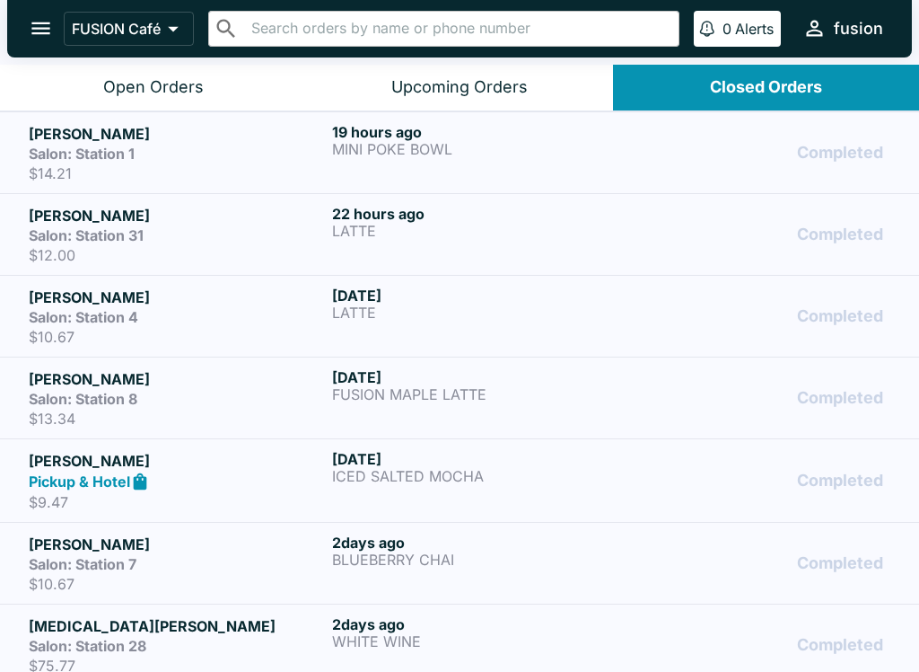
click at [163, 226] on div "Salon: Station 31" at bounding box center [177, 235] width 296 height 18
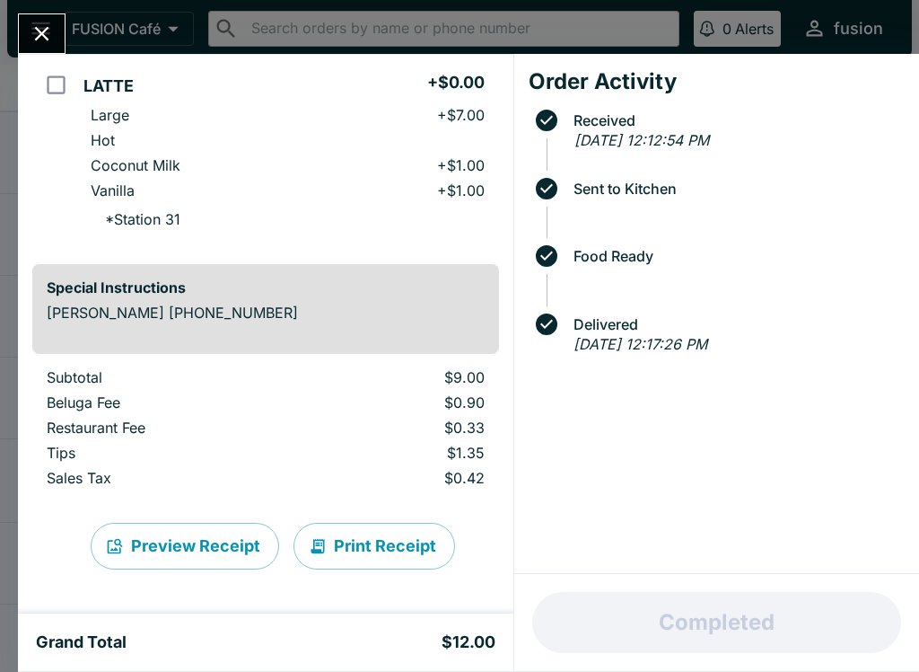
scroll to position [160, 0]
click at [371, 539] on button "Print Receipt" at bounding box center [375, 546] width 162 height 47
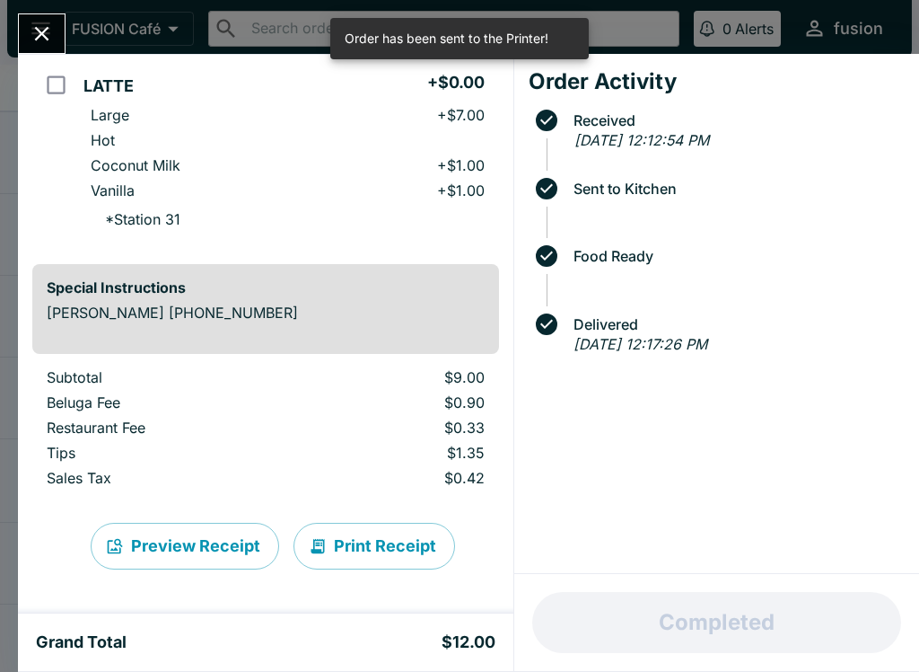
click at [36, 22] on icon "Close" at bounding box center [42, 34] width 24 height 24
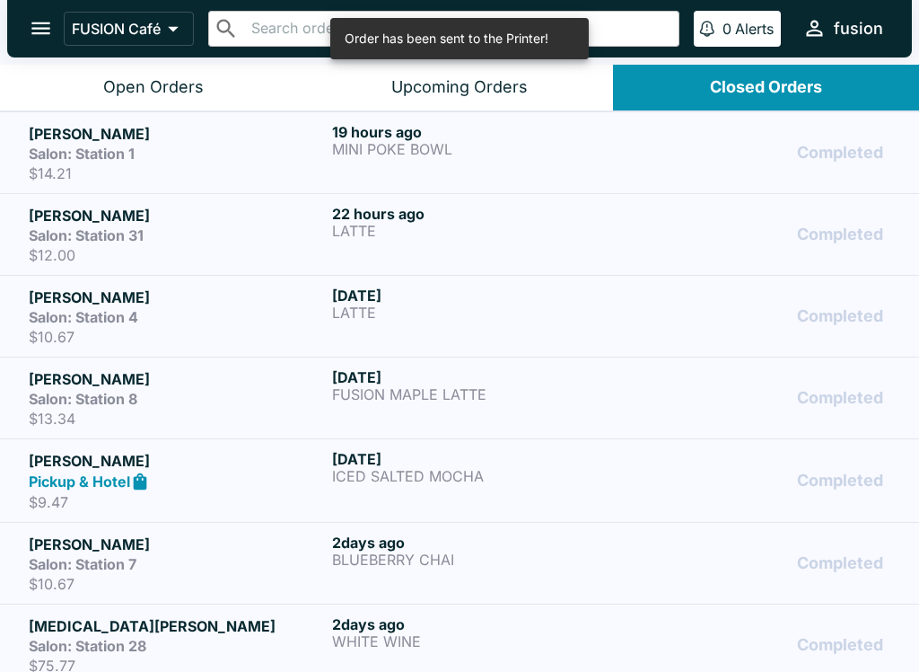
click at [196, 137] on h5 "[PERSON_NAME]" at bounding box center [177, 134] width 296 height 22
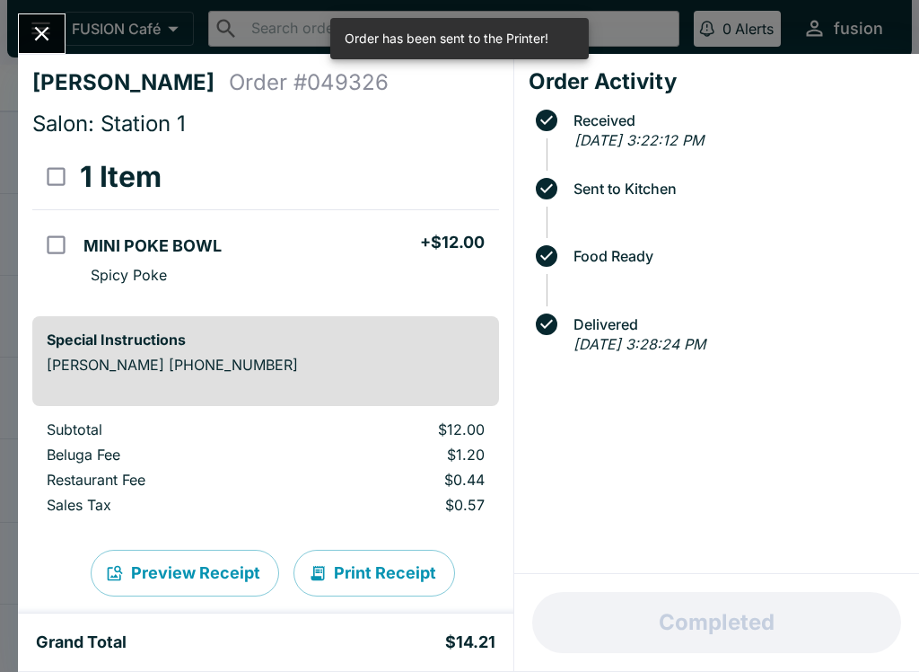
click at [379, 567] on button "Print Receipt" at bounding box center [375, 572] width 162 height 47
click at [28, 18] on button "Close" at bounding box center [42, 33] width 46 height 39
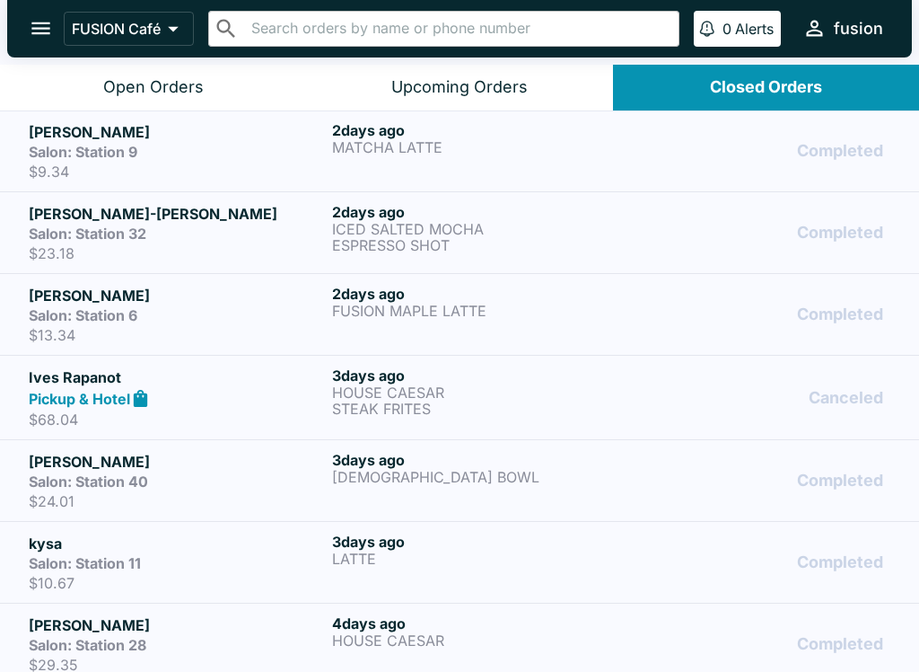
scroll to position [3, 0]
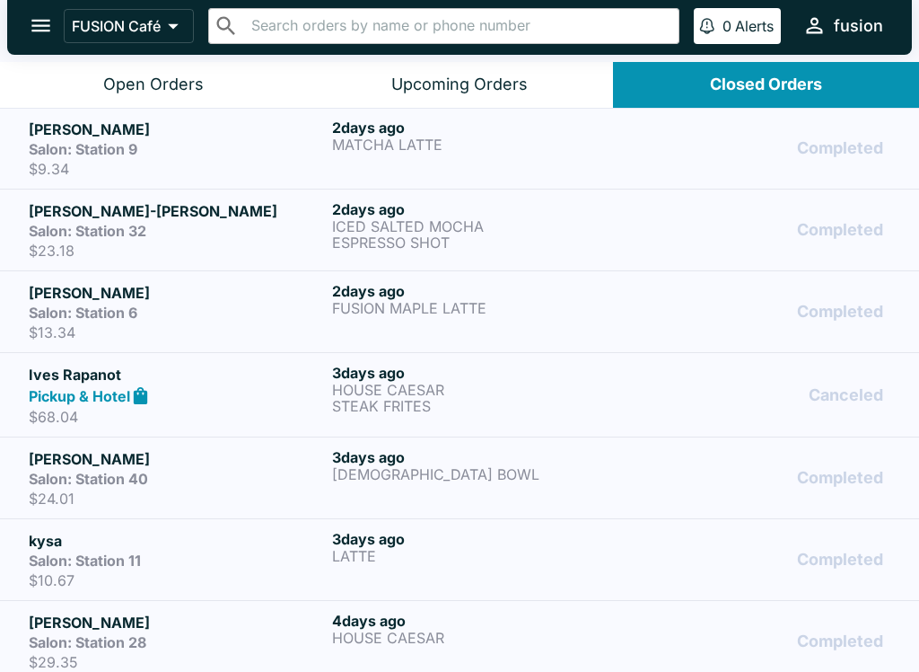
click at [111, 82] on div "Open Orders" at bounding box center [153, 85] width 101 height 21
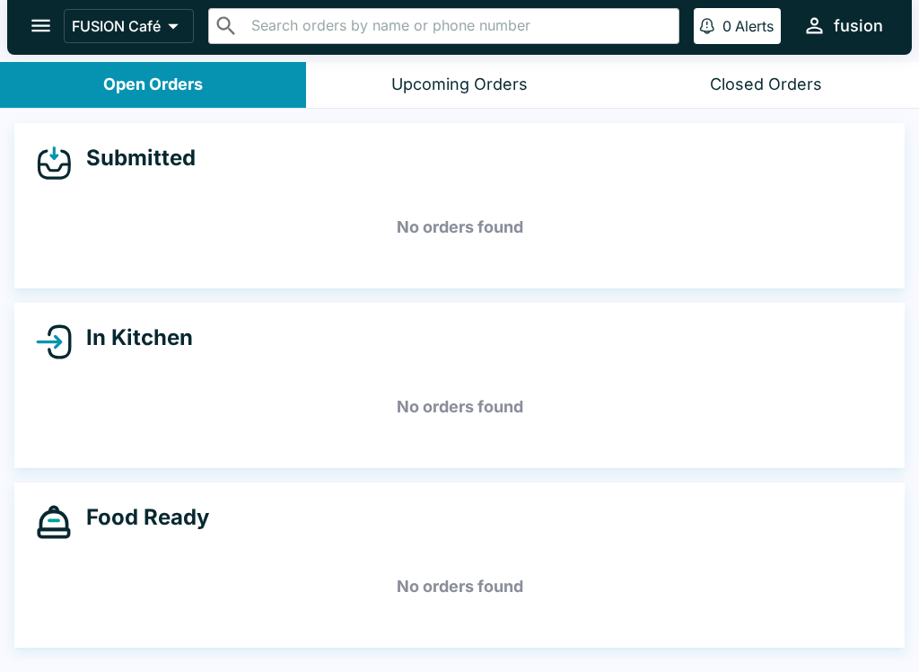
click at [172, 104] on button "Open Orders" at bounding box center [153, 85] width 306 height 46
